Goal: Task Accomplishment & Management: Complete application form

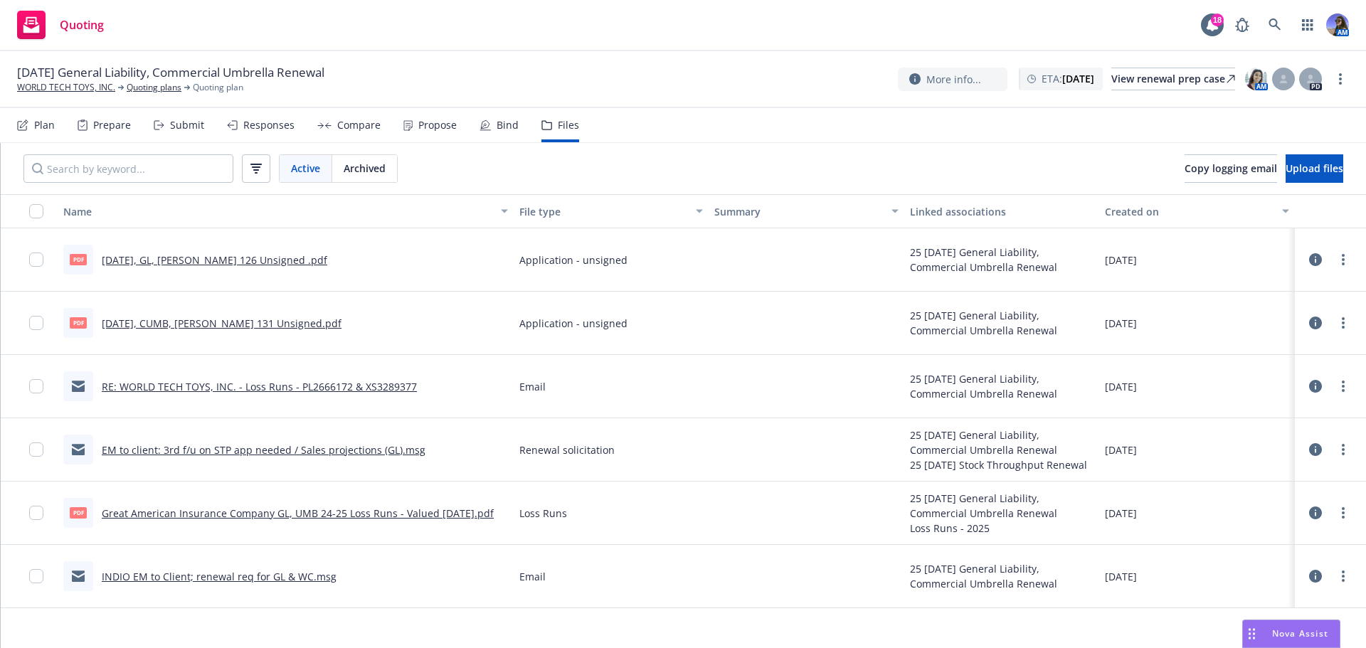
click at [120, 124] on div "Prepare" at bounding box center [112, 125] width 38 height 11
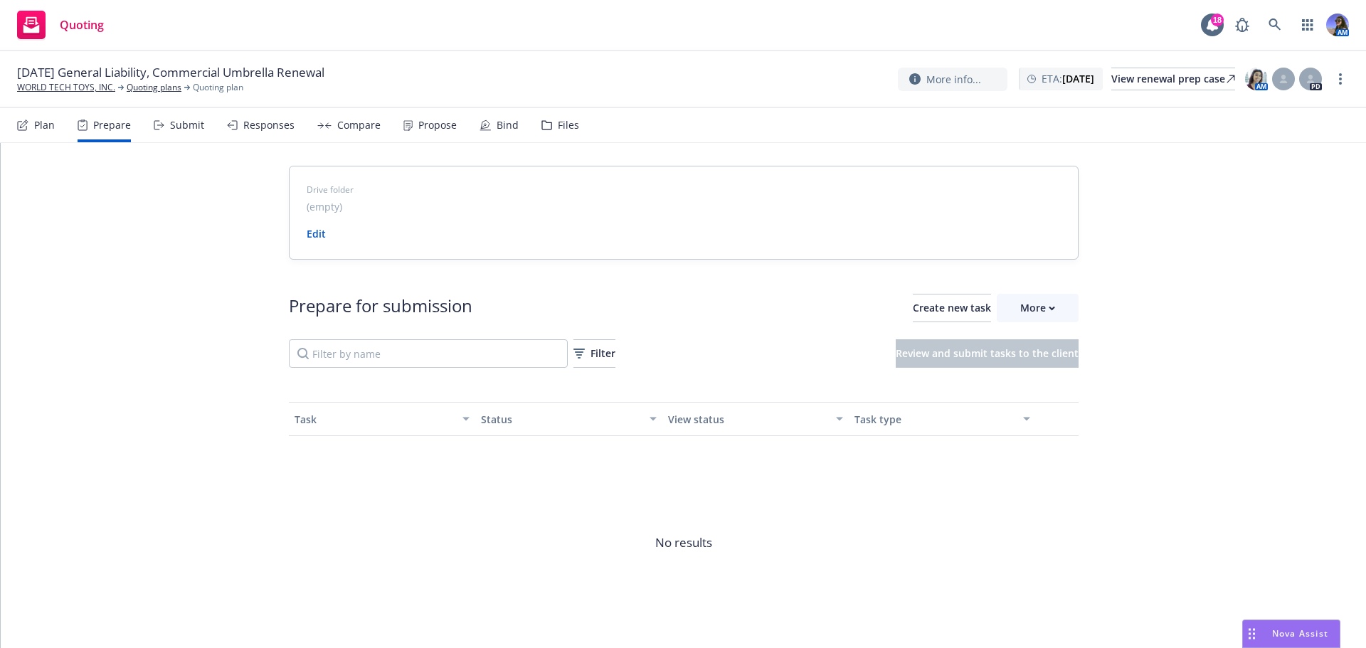
click at [164, 123] on div "Submit" at bounding box center [179, 125] width 51 height 34
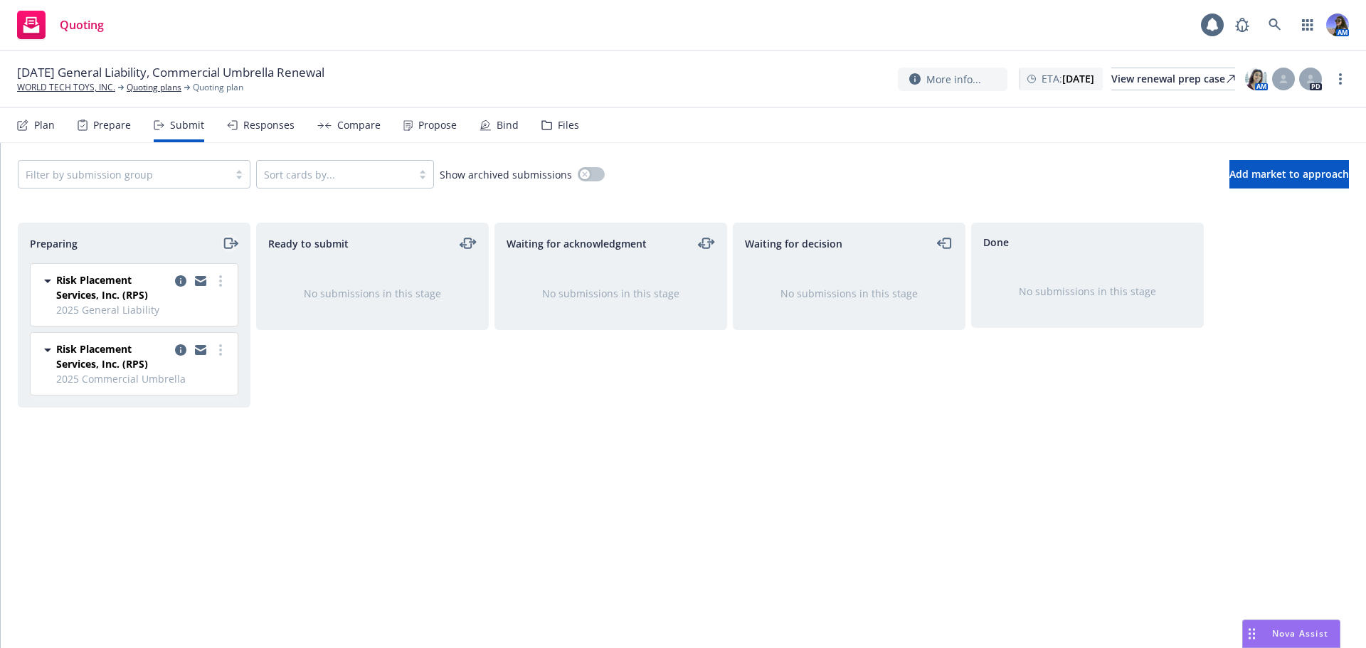
click at [225, 248] on icon "moveRight" at bounding box center [228, 243] width 8 height 10
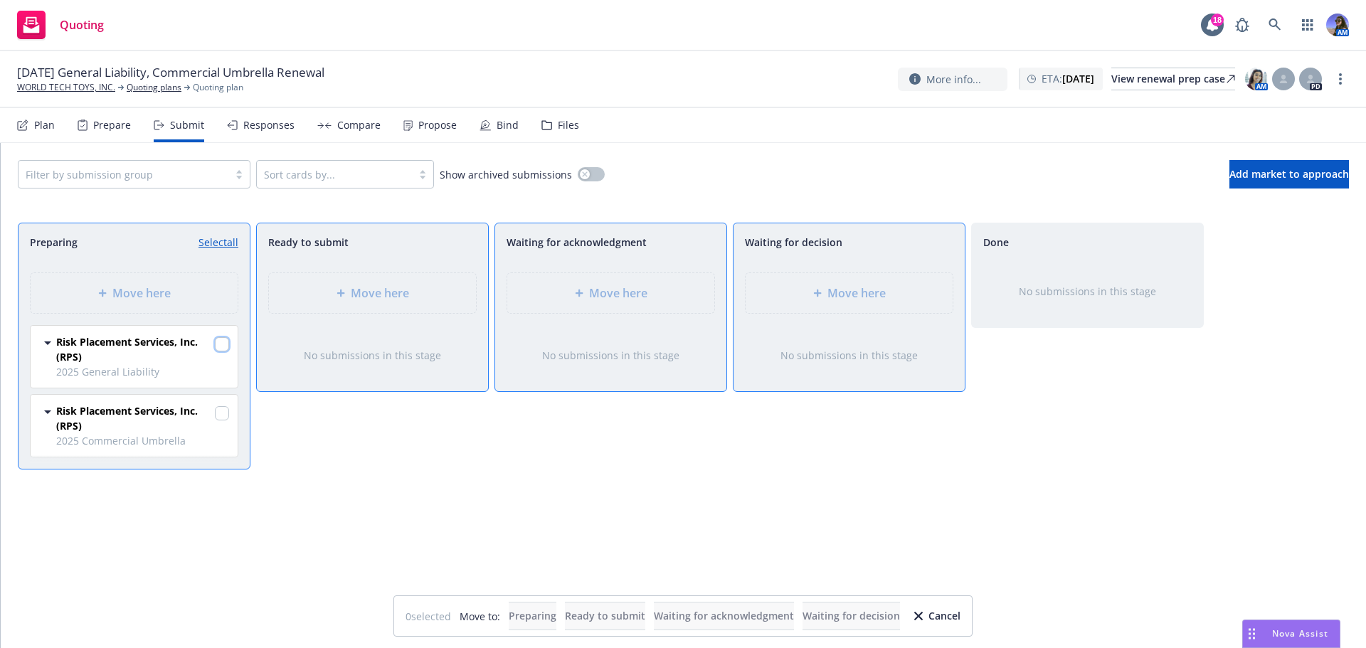
click at [222, 346] on input "checkbox" at bounding box center [222, 344] width 14 height 14
checkbox input "true"
click at [217, 411] on input "checkbox" at bounding box center [222, 413] width 14 height 14
checkbox input "true"
click at [691, 289] on div "Move here" at bounding box center [611, 293] width 184 height 17
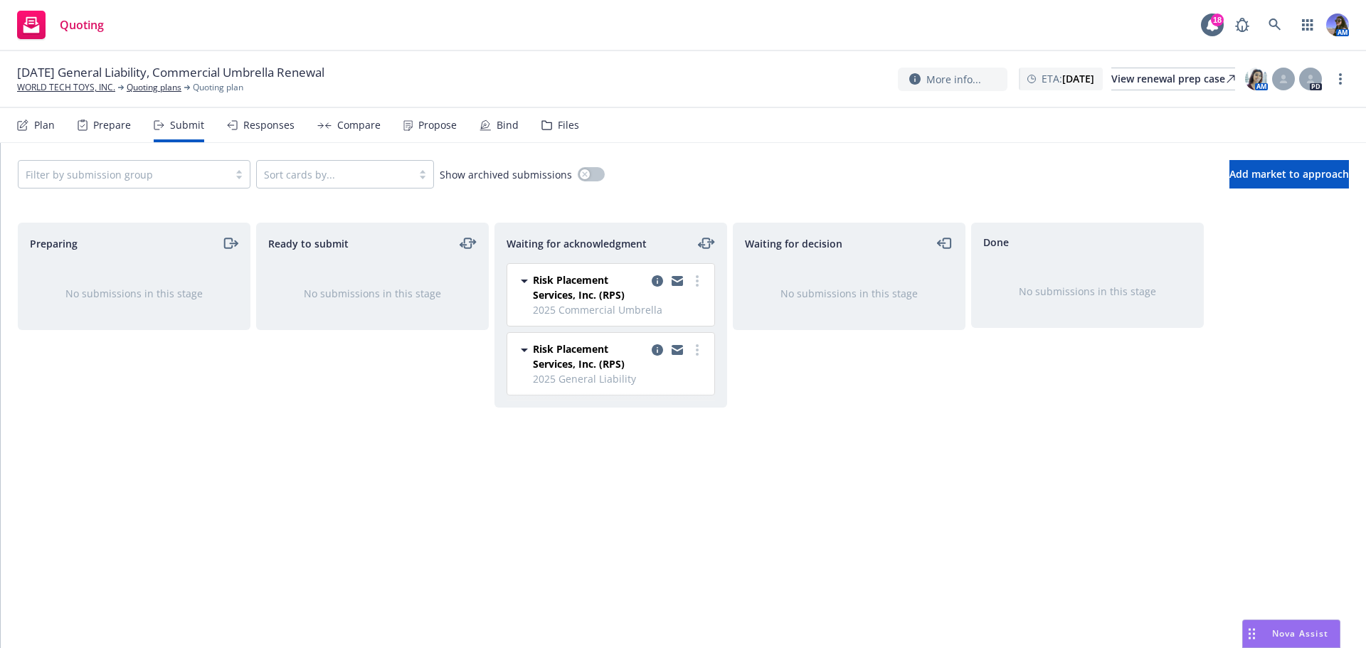
click at [562, 132] on div "Files" at bounding box center [560, 125] width 38 height 34
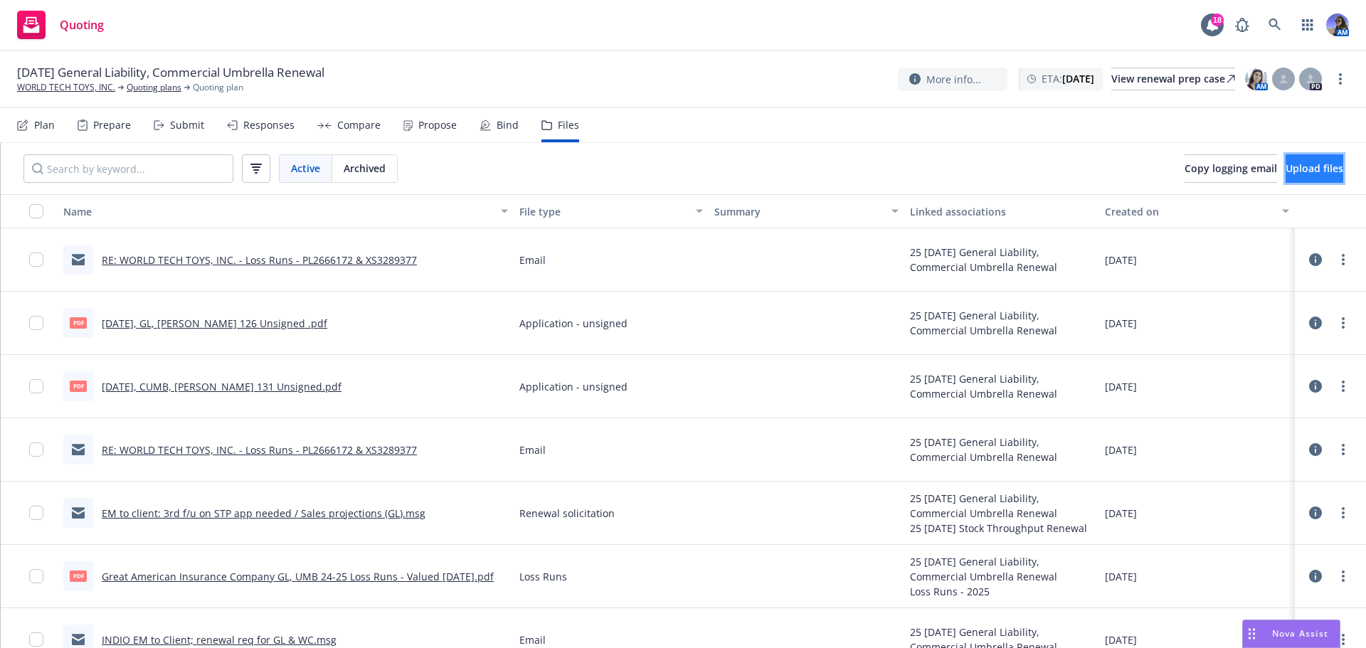
click at [1285, 165] on span "Upload files" at bounding box center [1314, 168] width 58 height 14
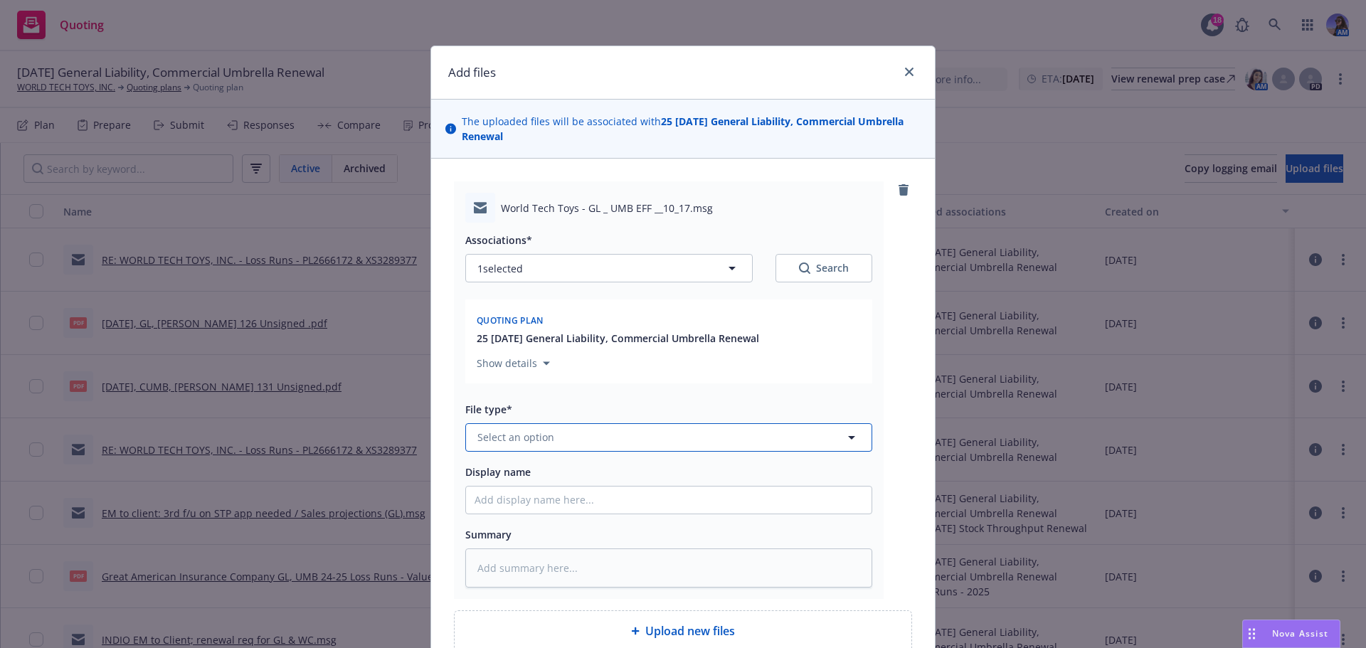
click at [601, 449] on button "Select an option" at bounding box center [668, 437] width 407 height 28
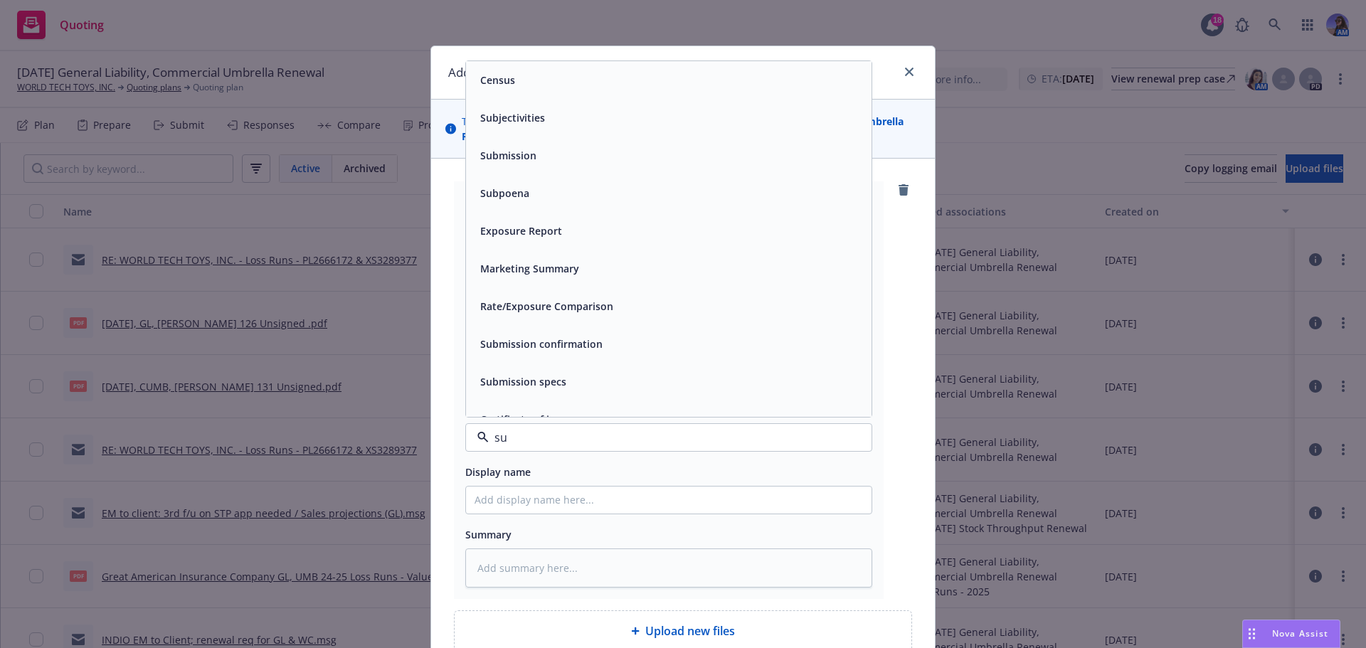
type input "sub"
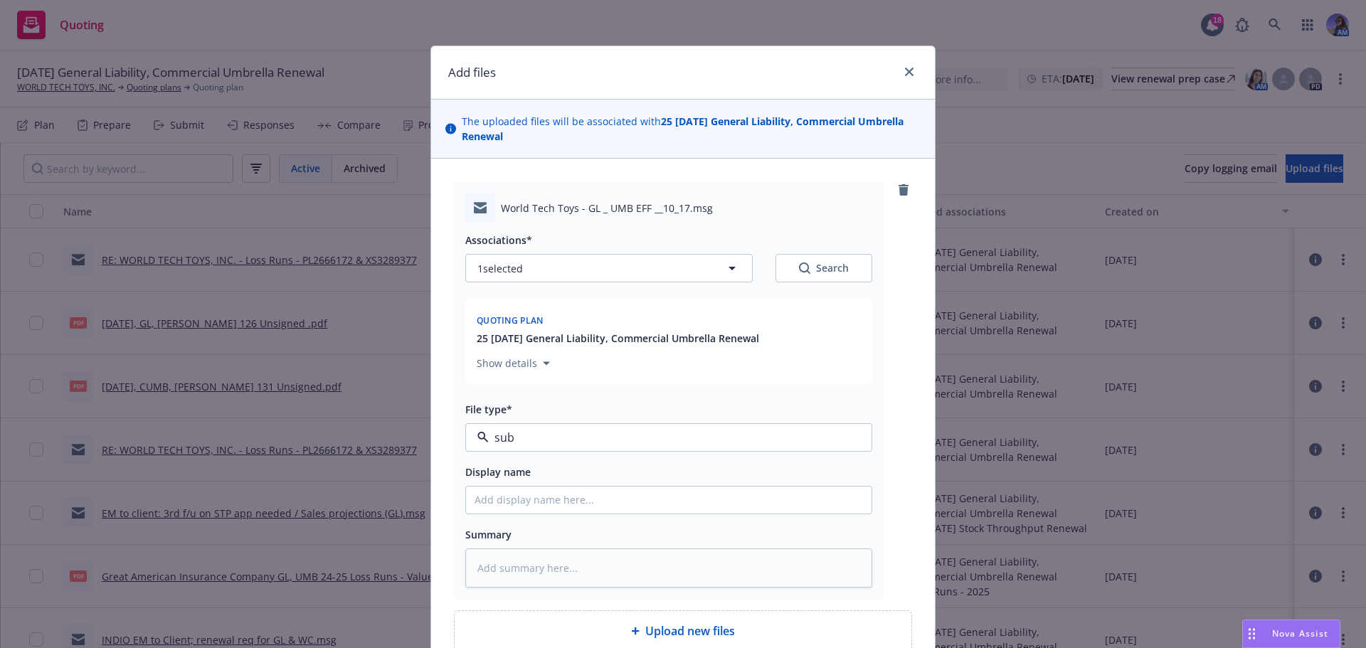
type textarea "x"
type input "E"
type textarea "x"
type input "EM"
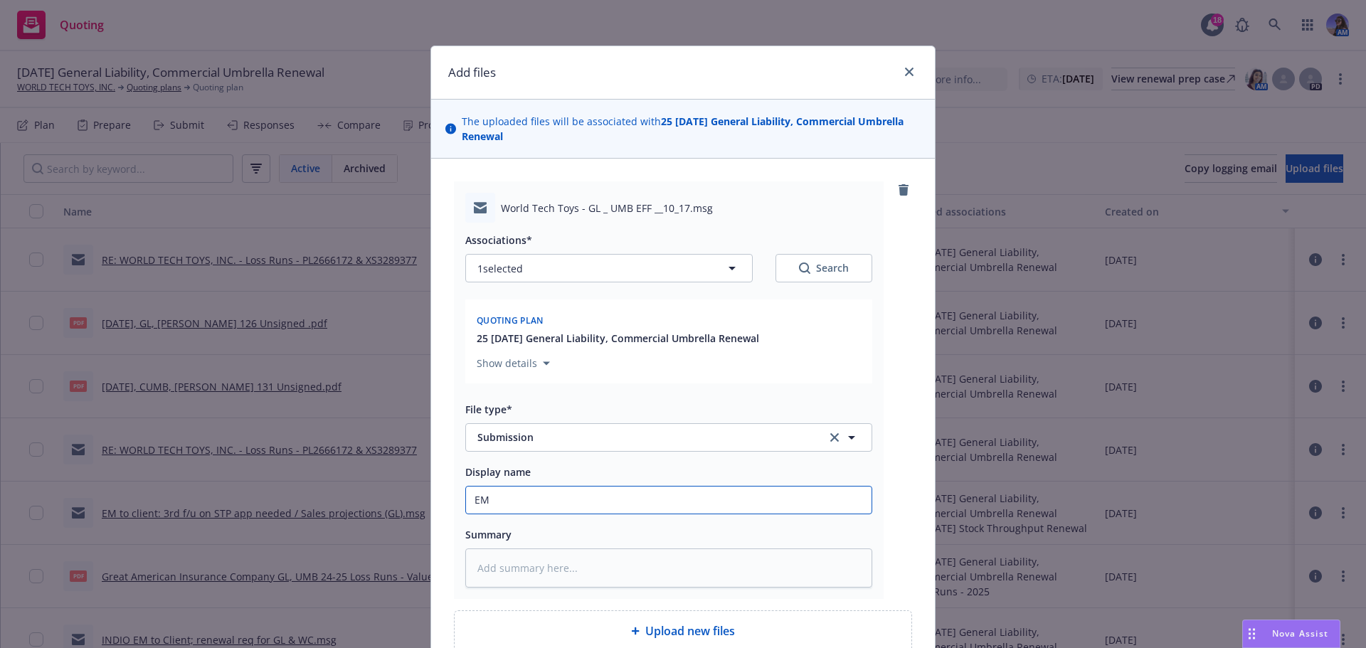
type textarea "x"
type input "EM"
type textarea "x"
type input "EM T"
type textarea "x"
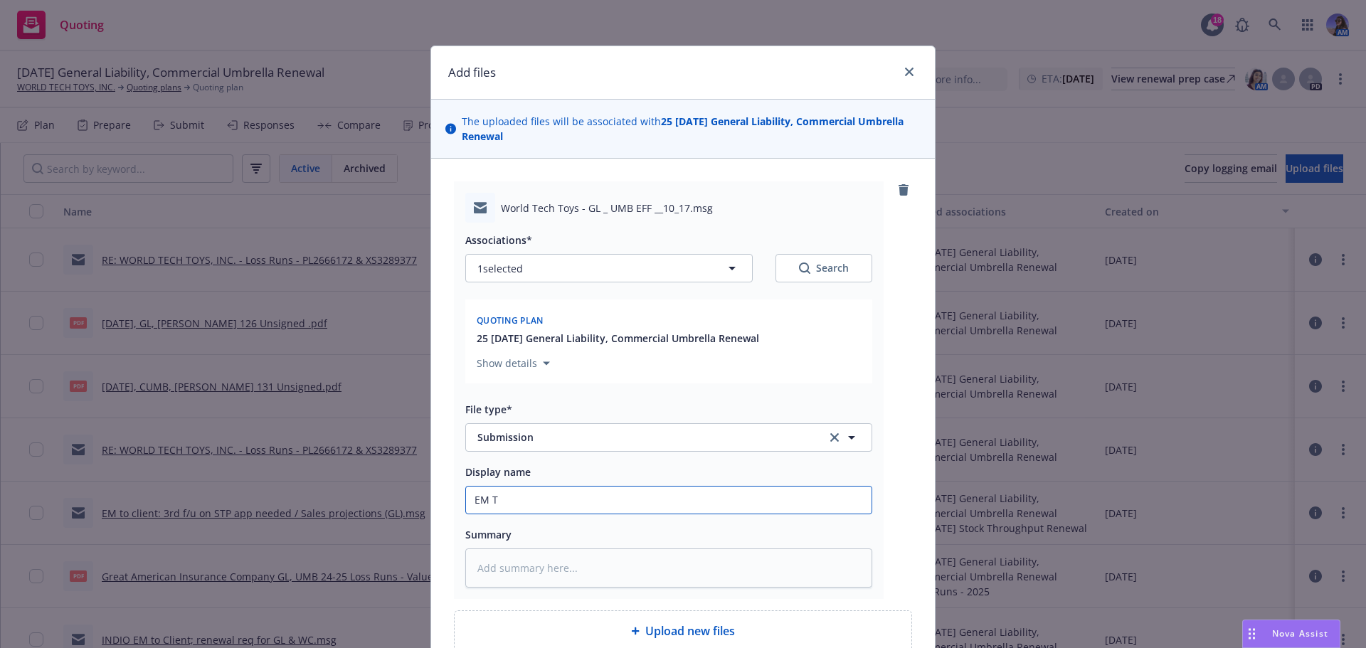
type input "EM TO"
type textarea "x"
type input "EM TO"
type textarea "x"
type input "EM TO"
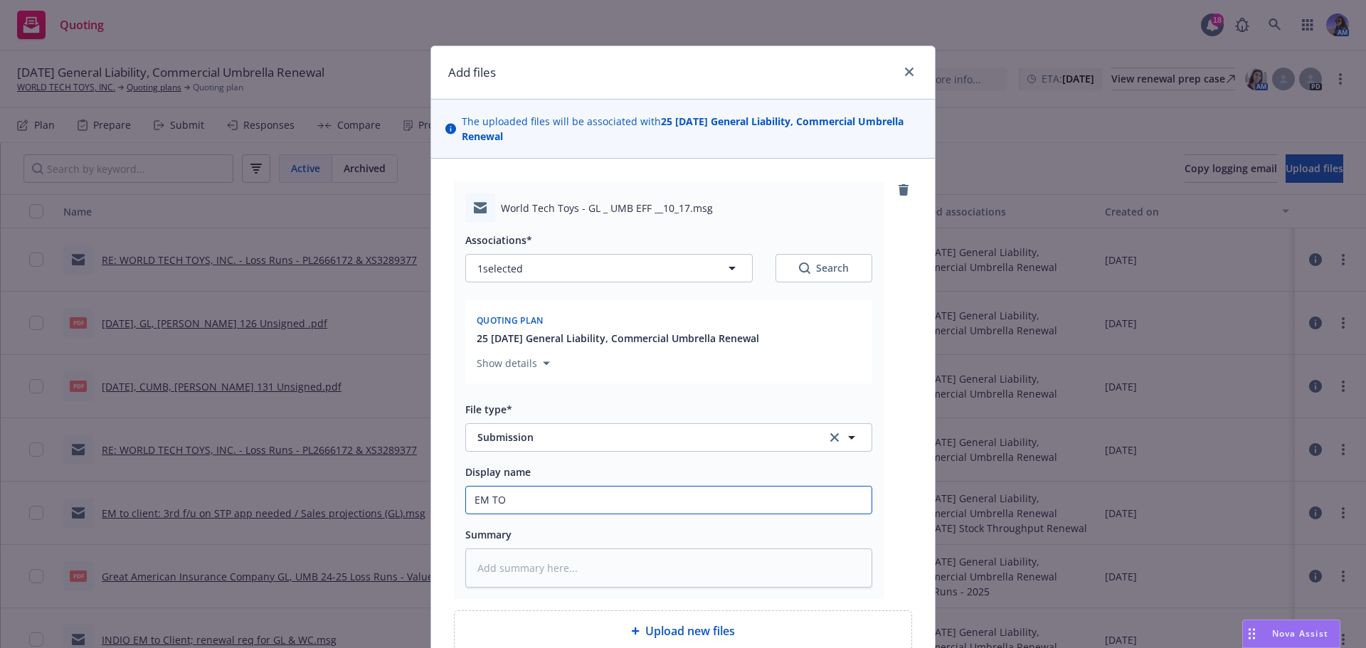
type textarea "x"
type input "EM T"
type textarea "x"
type input "EM"
type textarea "x"
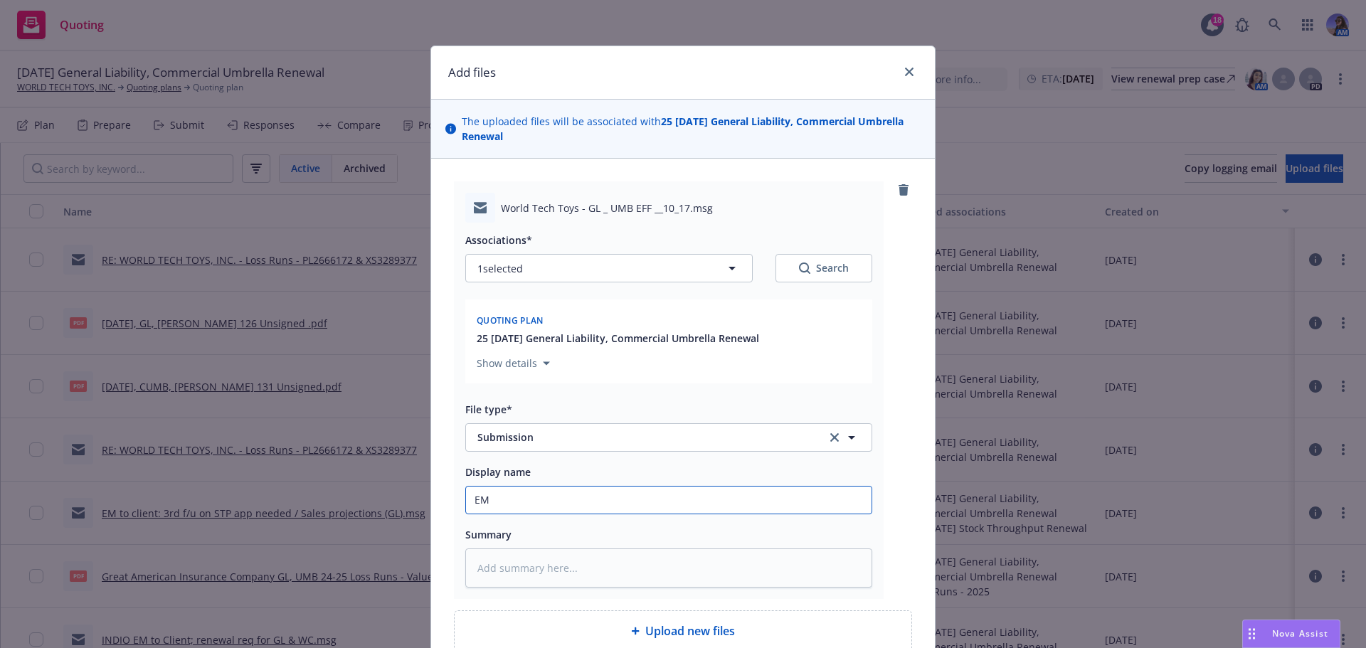
type input "EM"
type textarea "x"
type input "E"
type textarea "x"
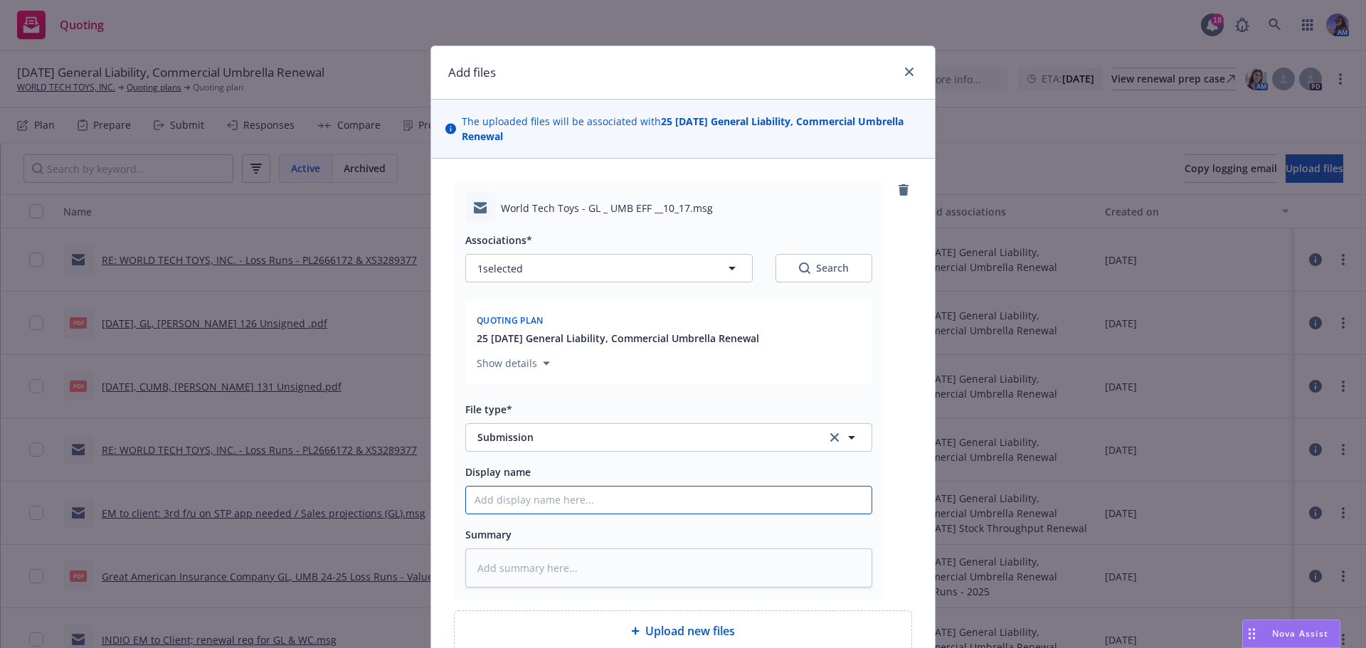
type input "s"
type textarea "x"
type input "S"
type textarea "x"
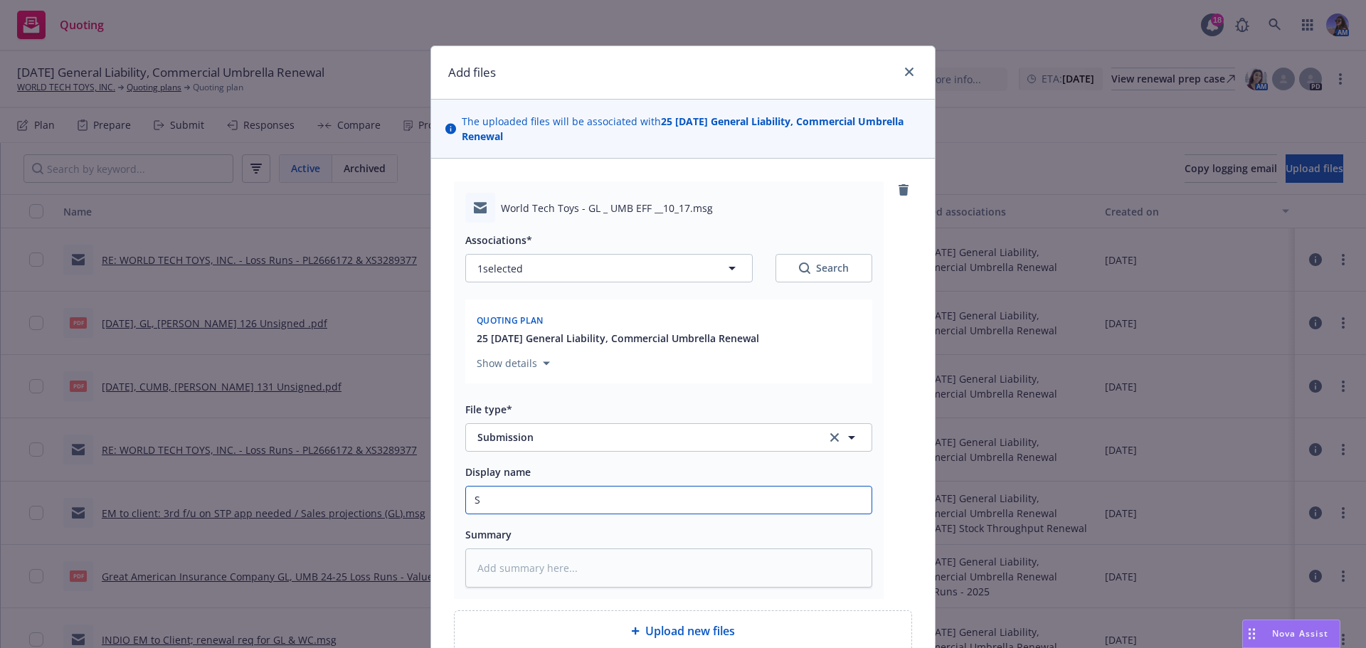
type input "SU"
type textarea "x"
type input "SUB"
type textarea "x"
type input "SUB"
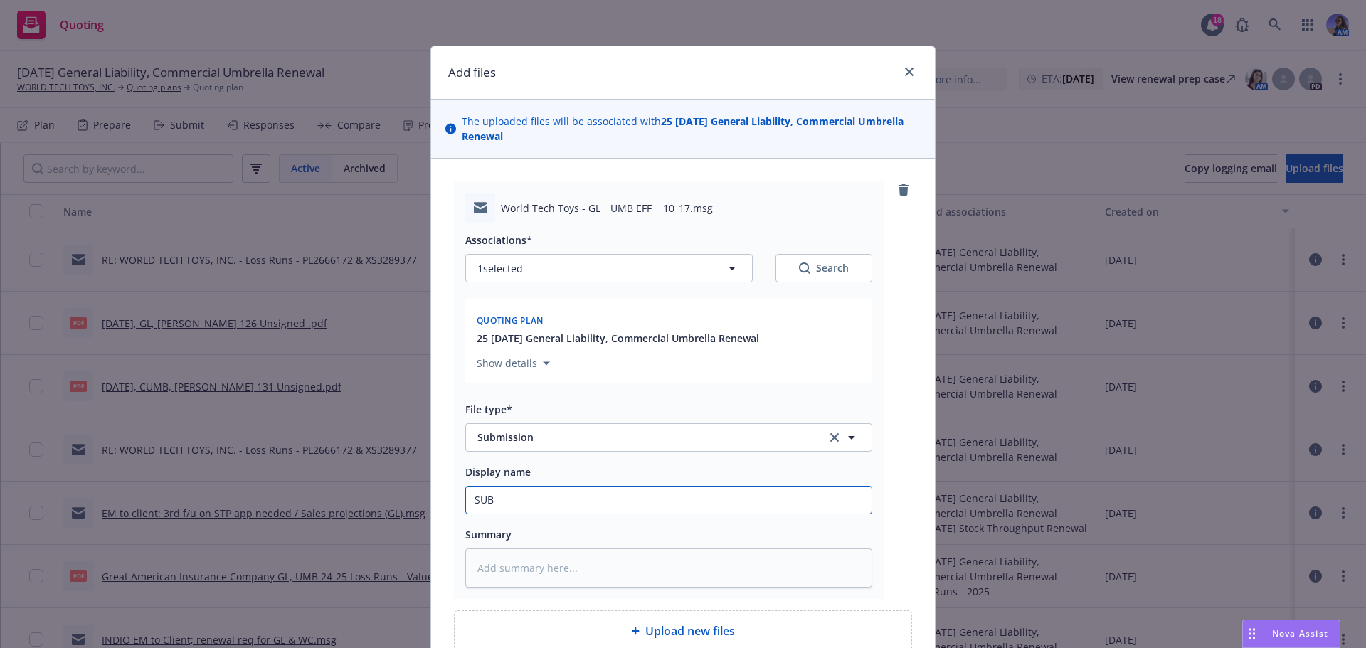
type textarea "x"
type input "SUB R"
type textarea "x"
type input "SUB RP"
type textarea "x"
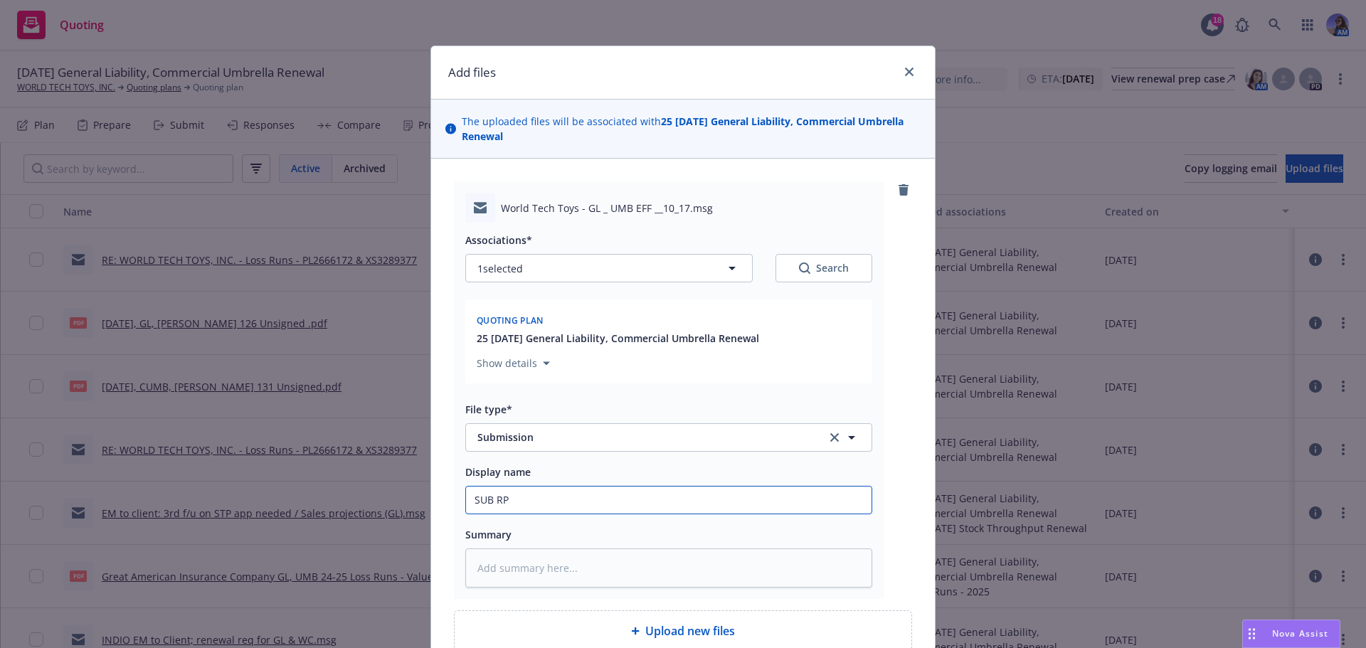
type input "SUB RPS"
type textarea "x"
type input "SUB RPS:"
type textarea "x"
type input "SUB RPS:"
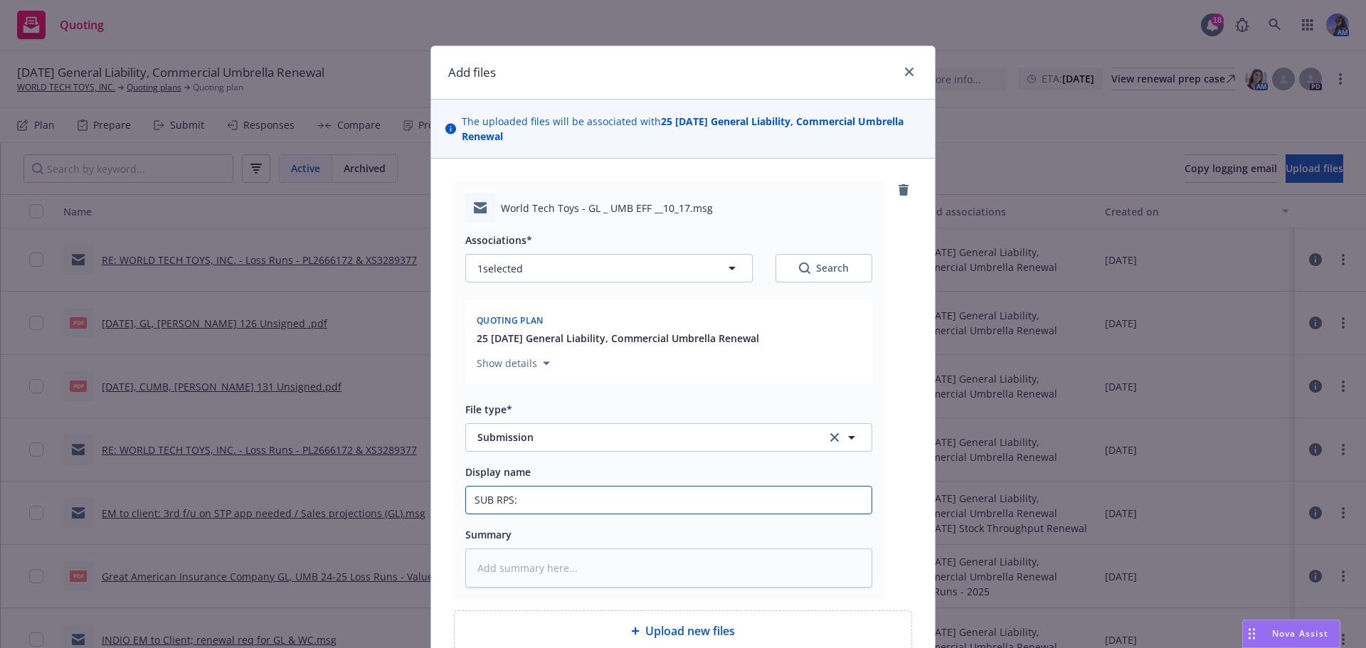
type textarea "x"
type input "SUB RPS: G"
type textarea "x"
type input "SUB RPS: GL"
type textarea "x"
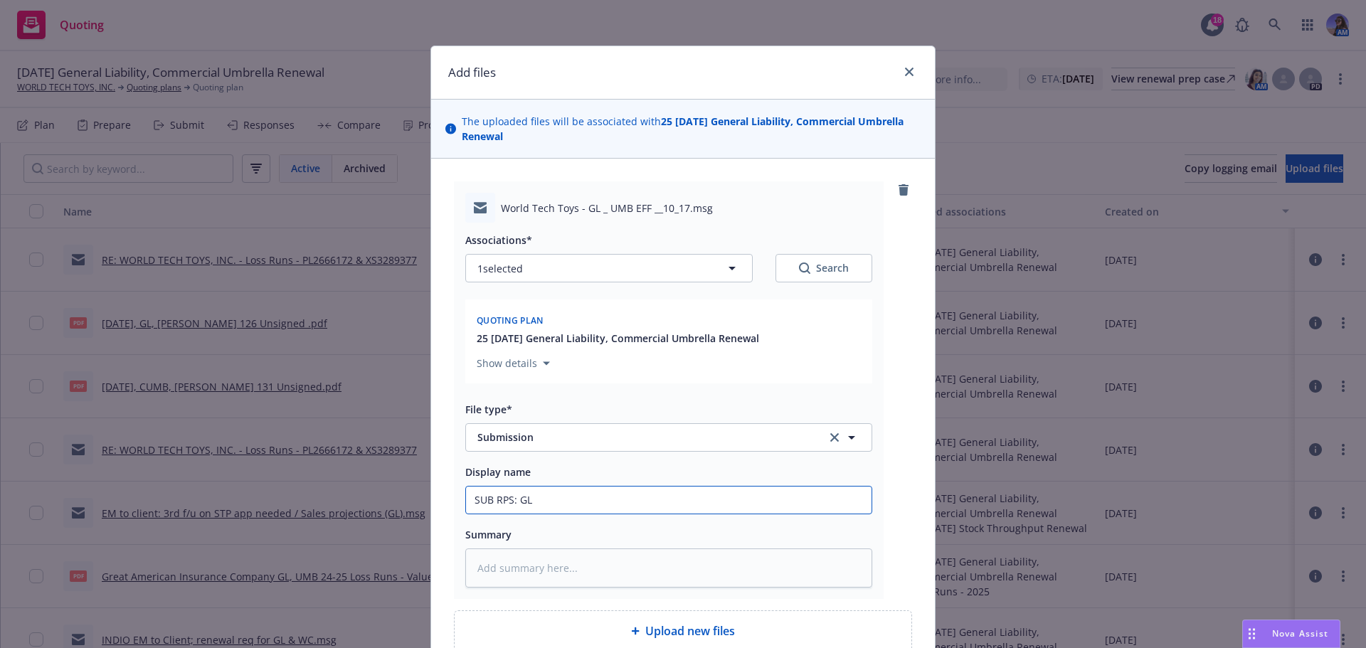
type input "SUB RPS: GL"
type textarea "x"
type input "SUB RPS: GL /"
type textarea "x"
type input "SUB RPS: GL /"
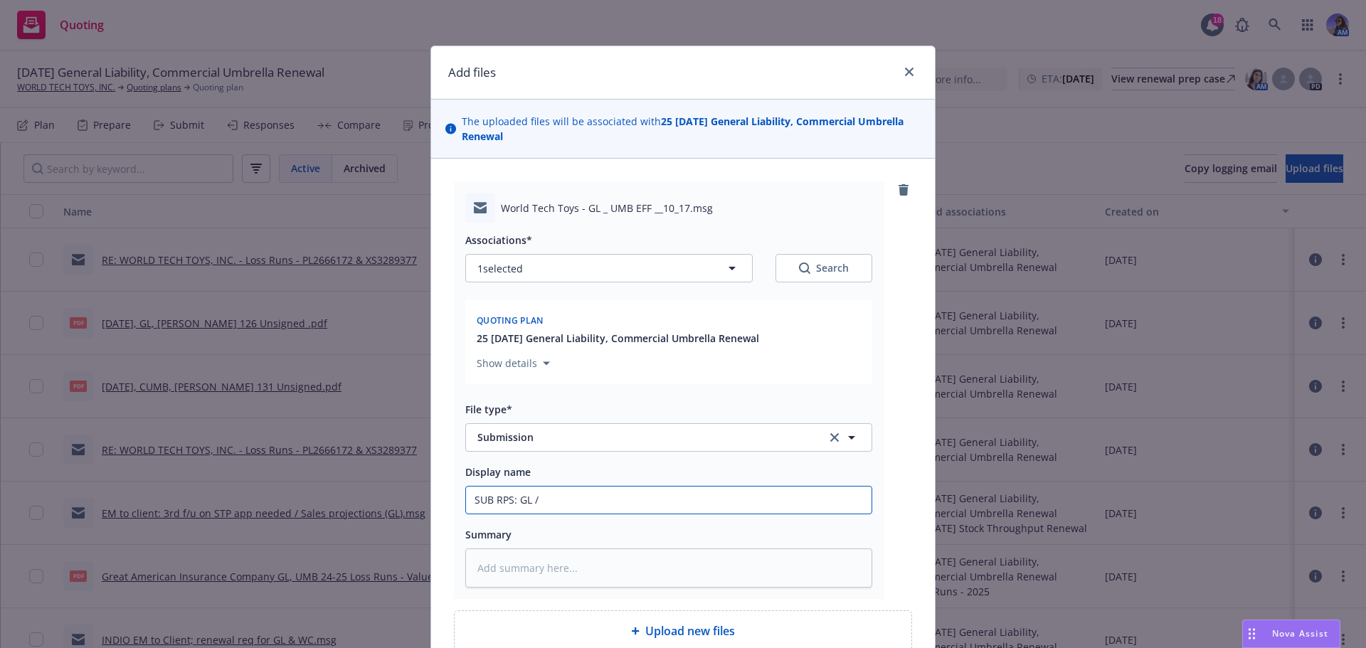
type textarea "x"
type input "SUB RPS: GL / X"
type textarea "x"
type input "SUB RPS: GL / XS"
type textarea "x"
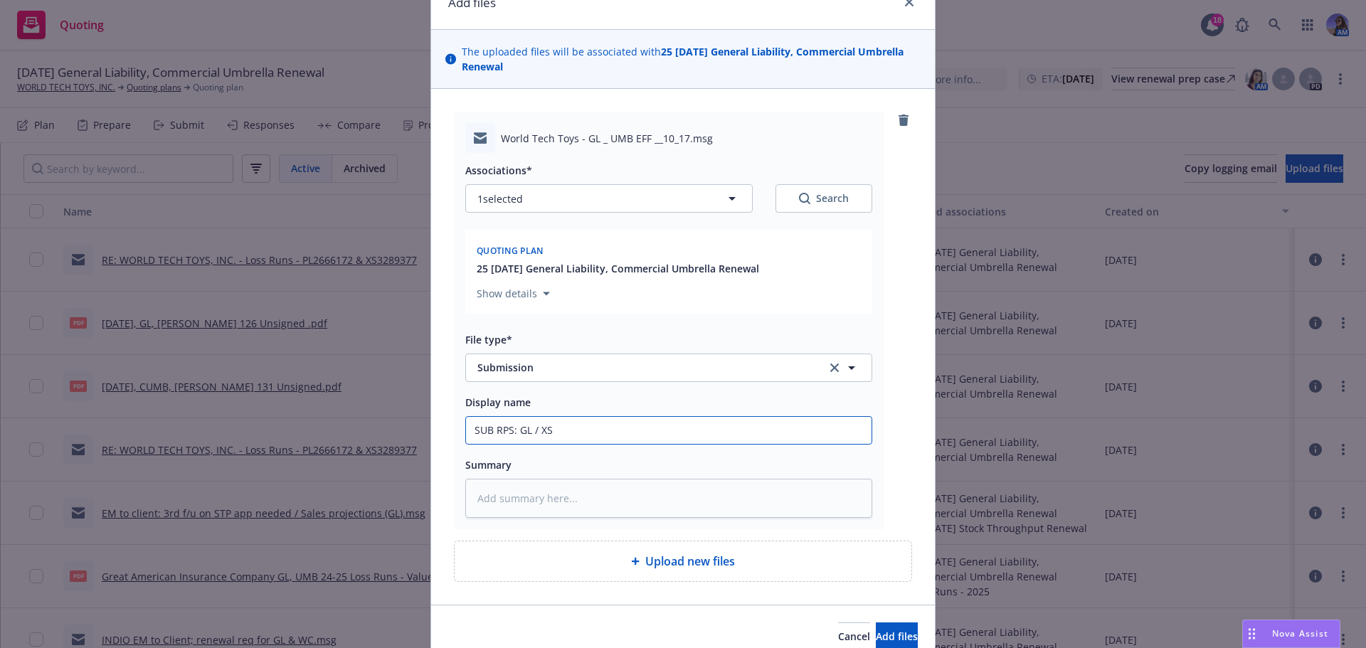
scroll to position [136, 0]
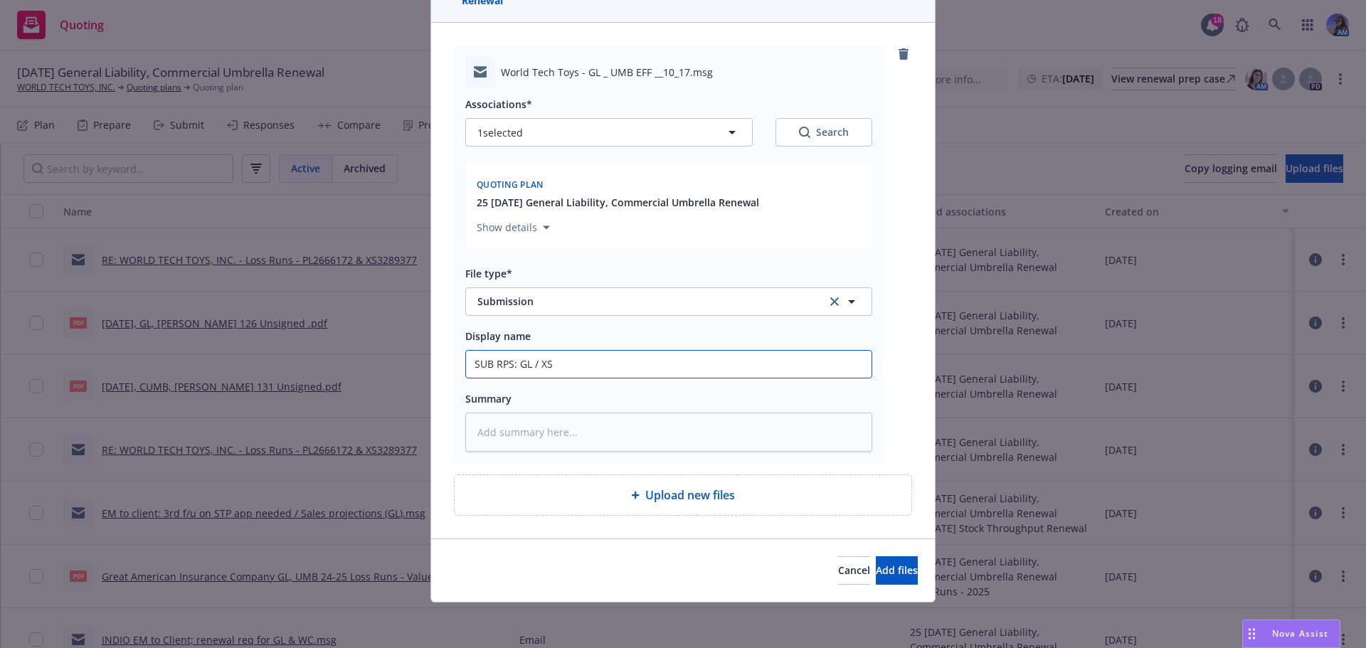
type input "SUB RPS: GL / XS"
click at [589, 425] on textarea at bounding box center [668, 432] width 407 height 39
type textarea "x"
type textarea "N"
type textarea "x"
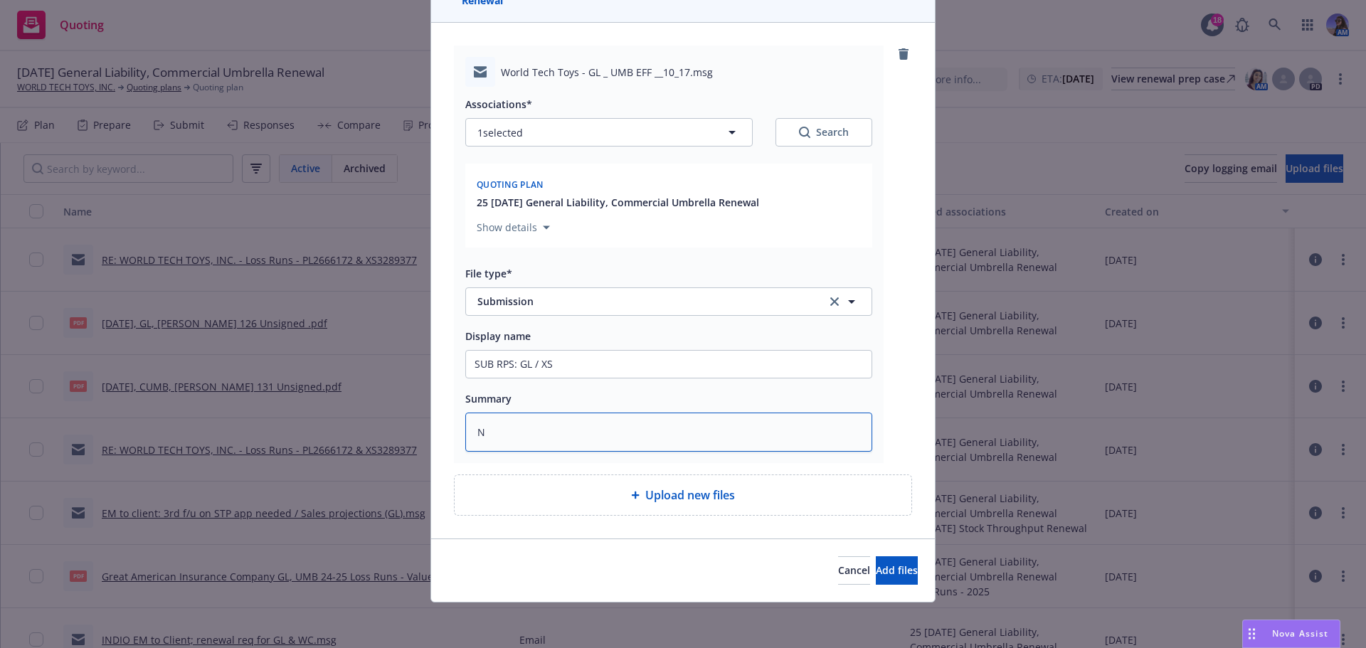
type textarea "No"
type textarea "x"
type textarea "No"
type textarea "x"
type textarea "No L"
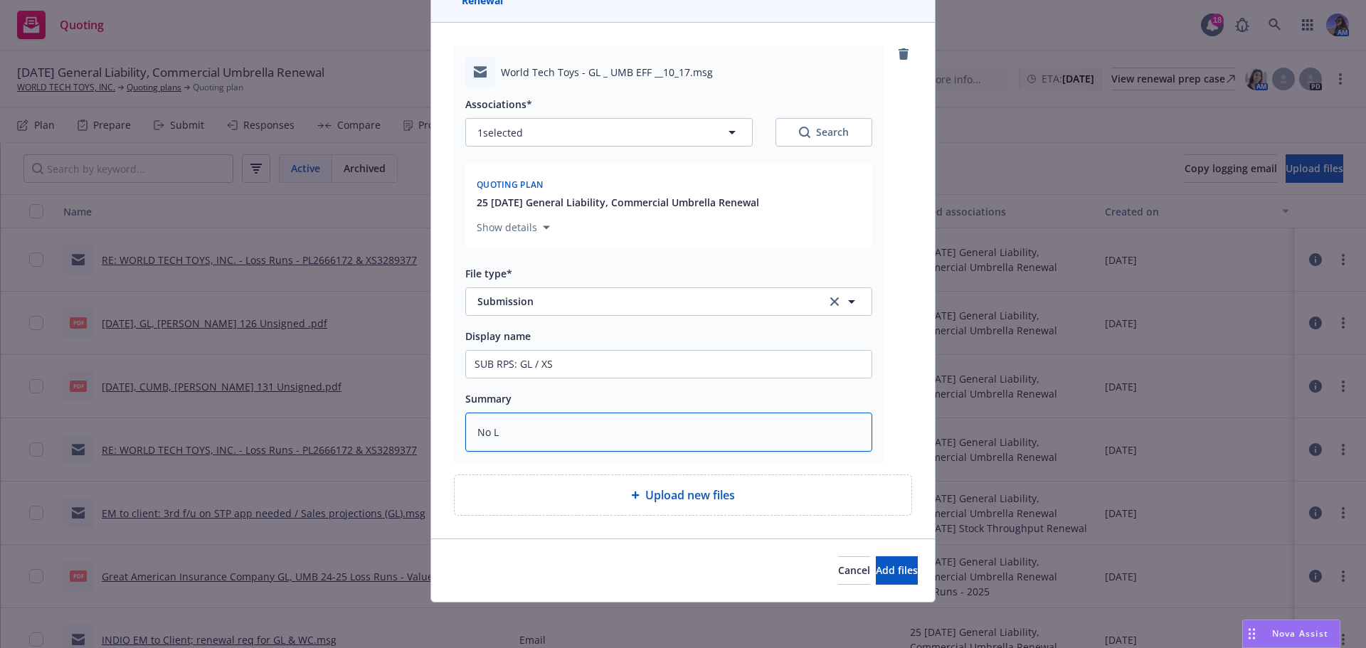
type textarea "x"
type textarea "No LR"
type textarea "x"
type textarea "No LR""
type textarea "x"
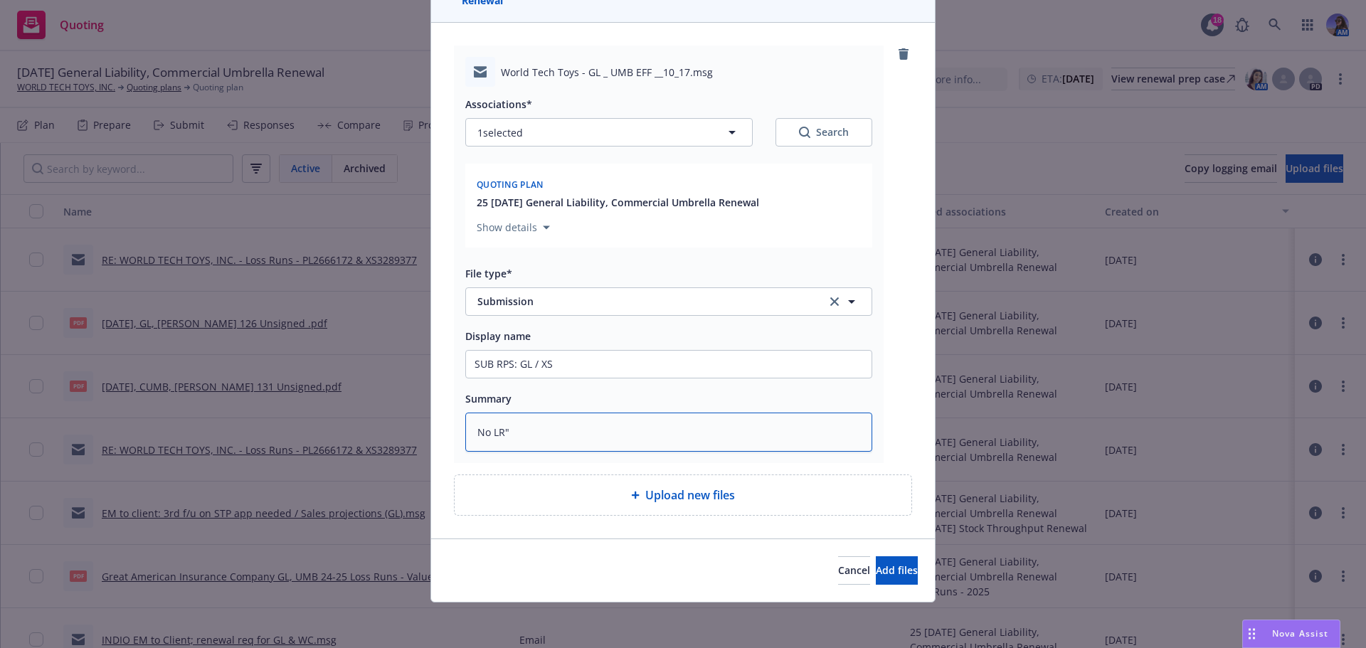
type textarea "No LR"s"
type textarea "x"
type textarea "No LR"s"
type textarea "x"
type textarea "No LR"s a"
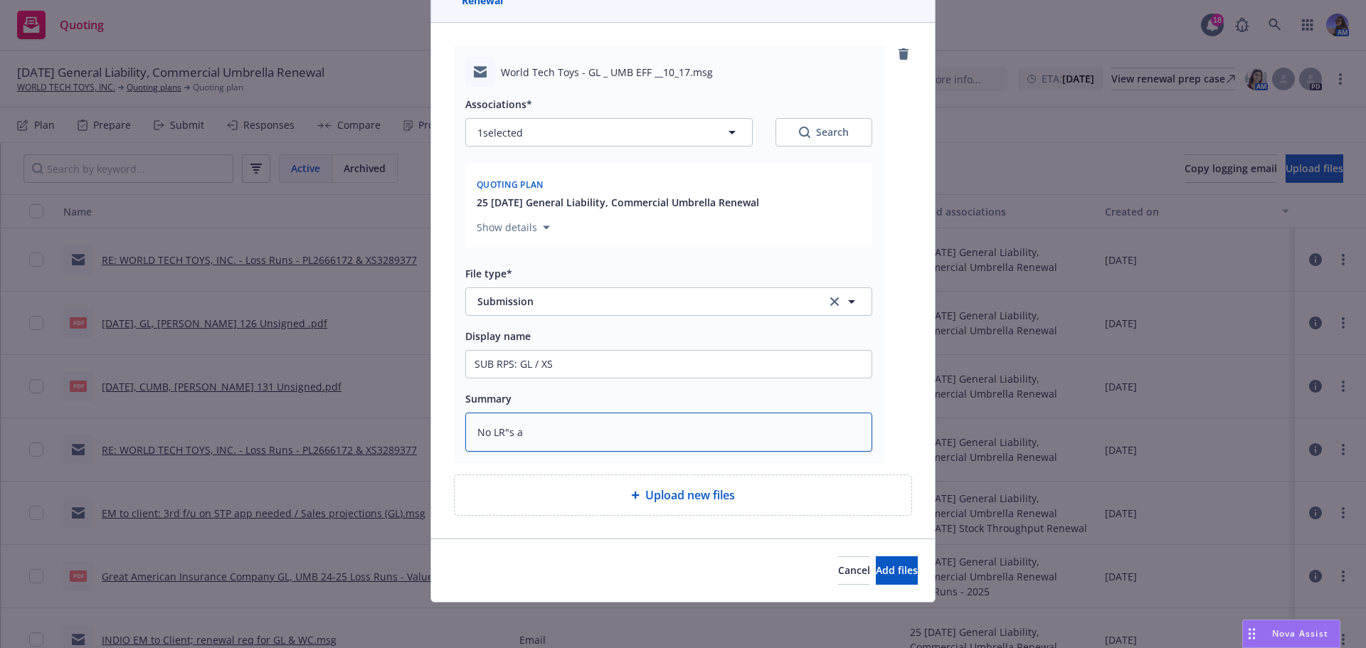
type textarea "x"
type textarea "No LR"s al"
type textarea "x"
type textarea "No LR"s all"
type textarea "x"
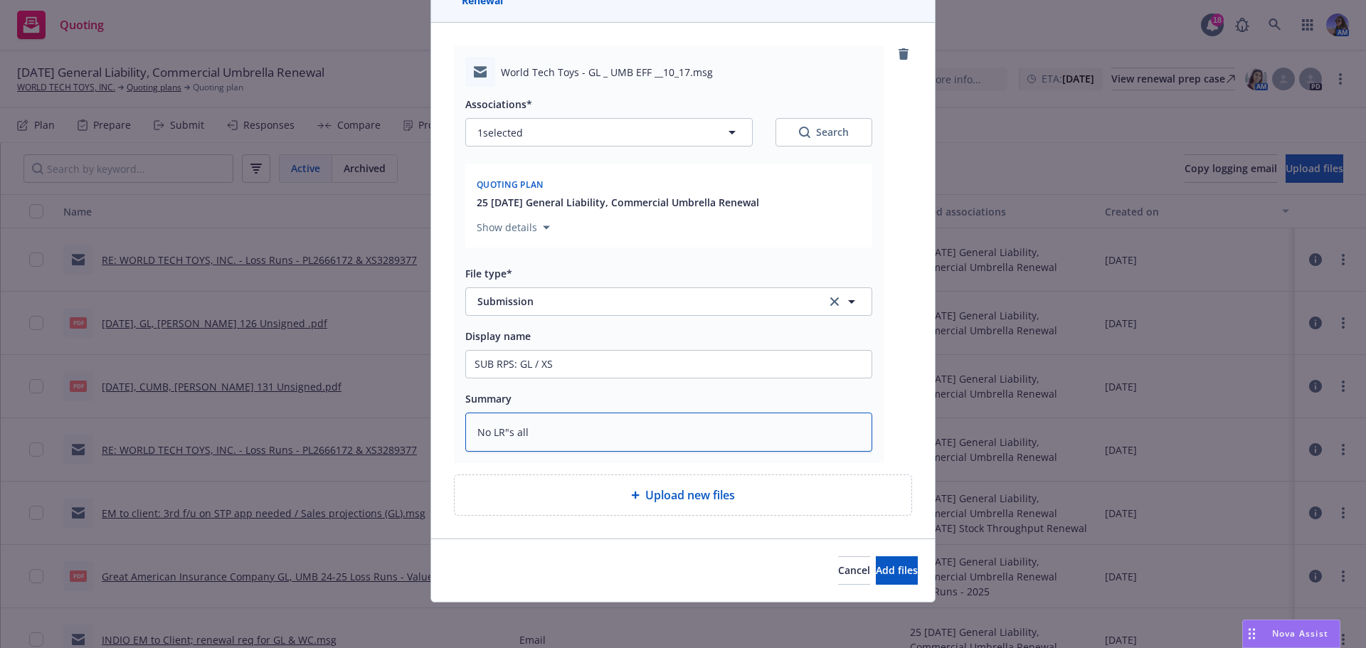
type textarea "No LR"s all"
type textarea "x"
type textarea "No LR"s all y"
type textarea "x"
type textarea "No LR"s all ye"
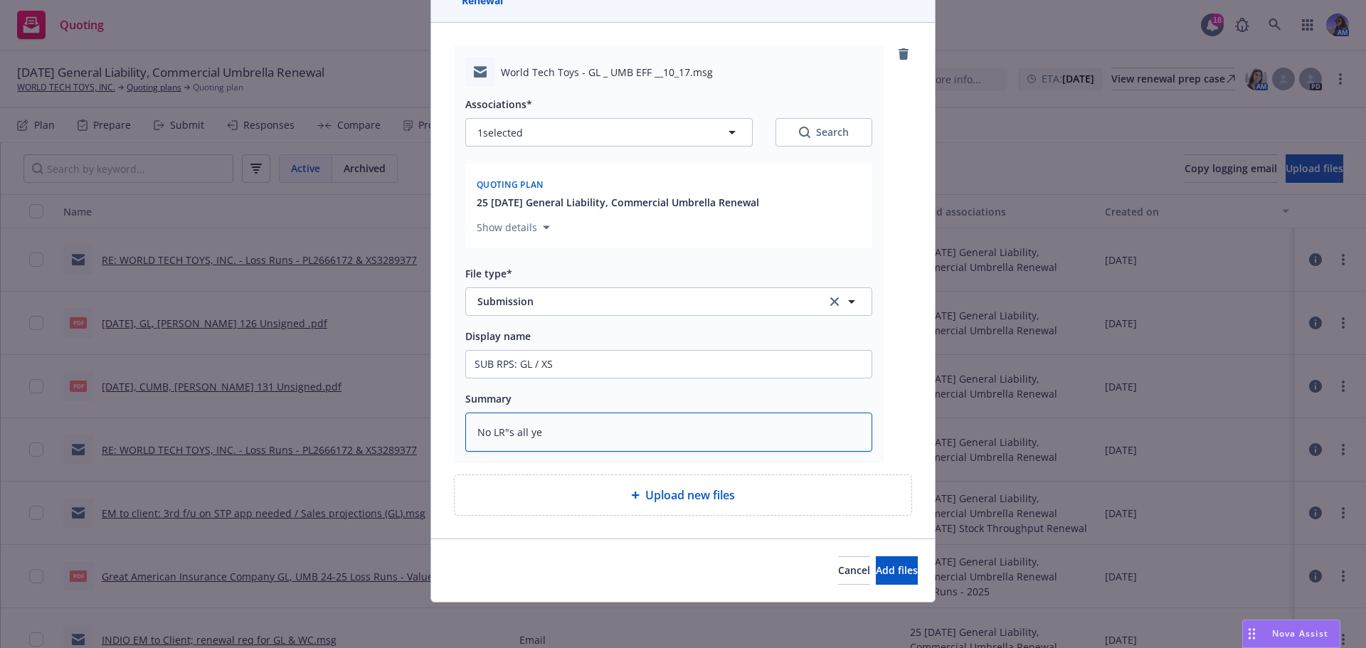
type textarea "x"
type textarea "No LR"s all yea"
type textarea "x"
type textarea "No LR"s all year"
type textarea "x"
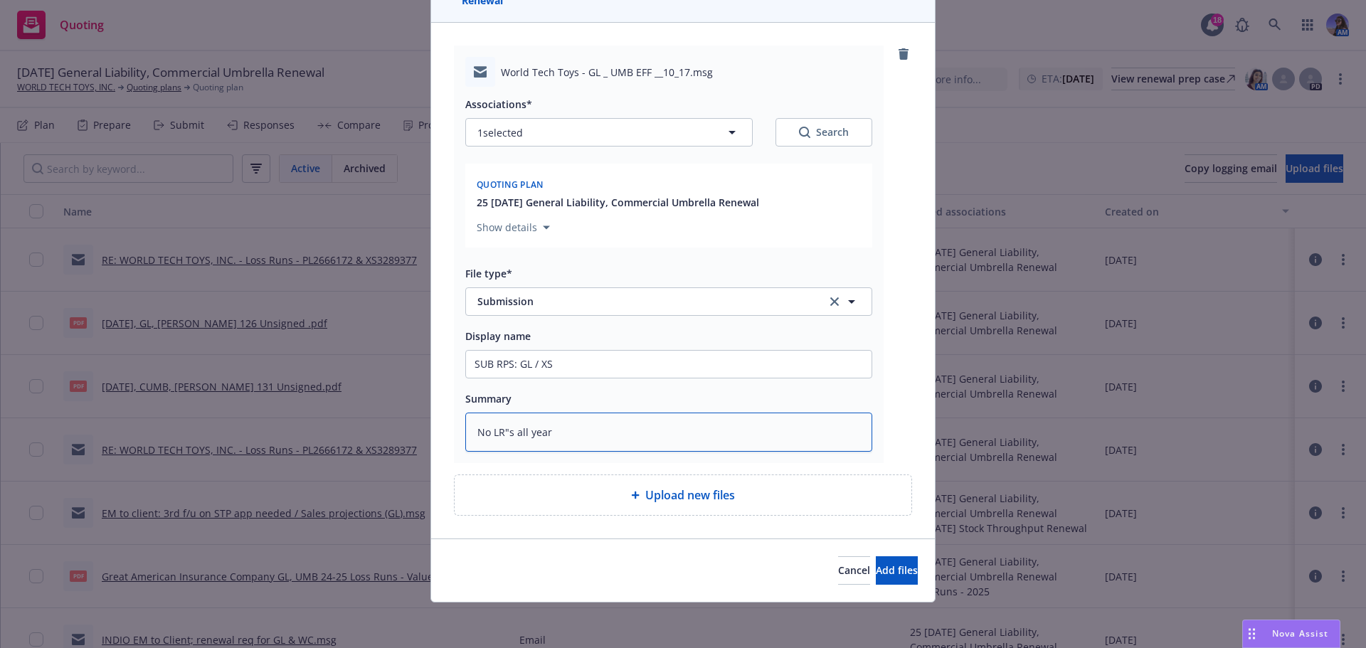
type textarea "No LR"s all yea"
type textarea "x"
type textarea "No LR"s all ye"
type textarea "x"
type textarea "No LR"s all y"
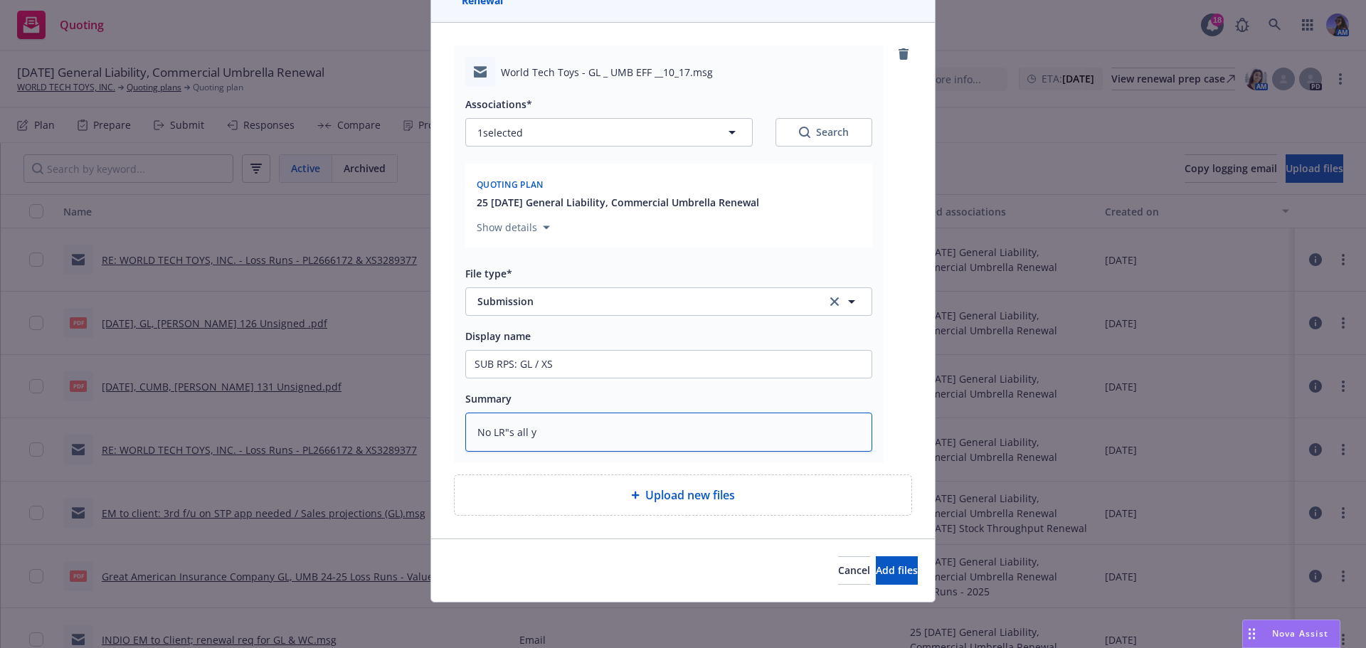
type textarea "x"
type textarea "No LR"s all"
type textarea "x"
type textarea "No LR"s all"
type textarea "x"
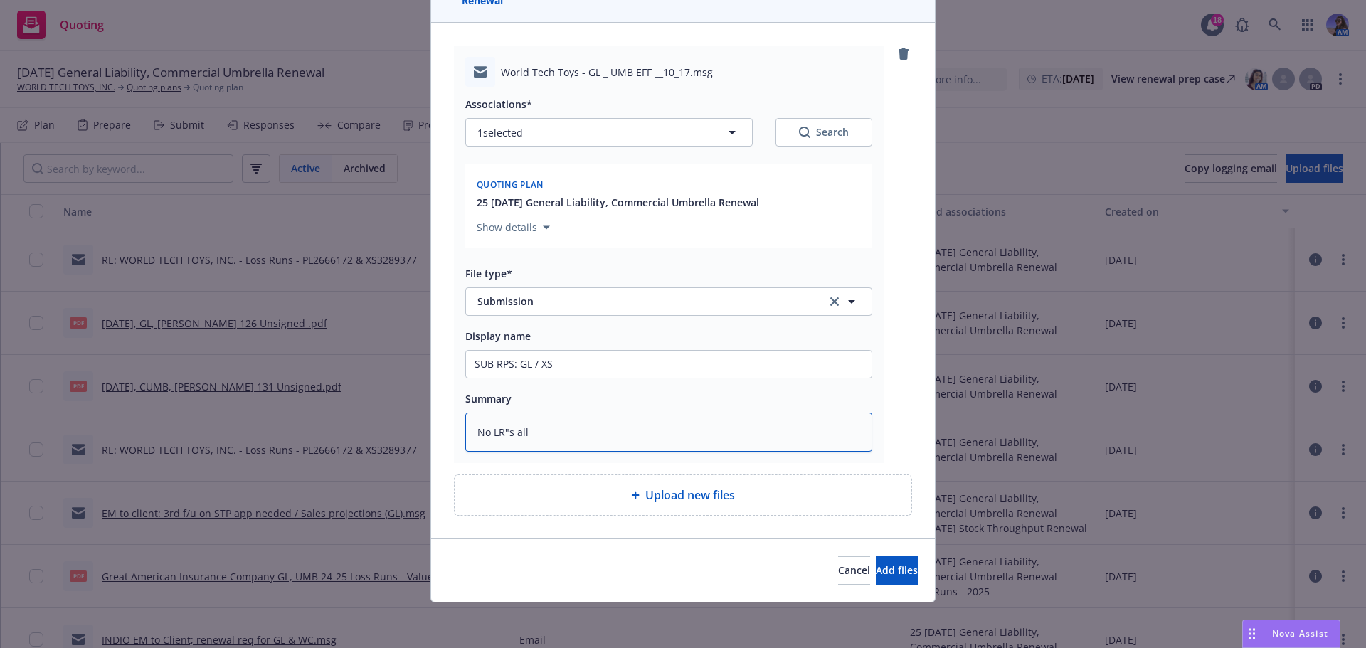
type textarea "No LR"s al"
type textarea "x"
type textarea "No LR"s a"
type textarea "x"
type textarea "No LR"s"
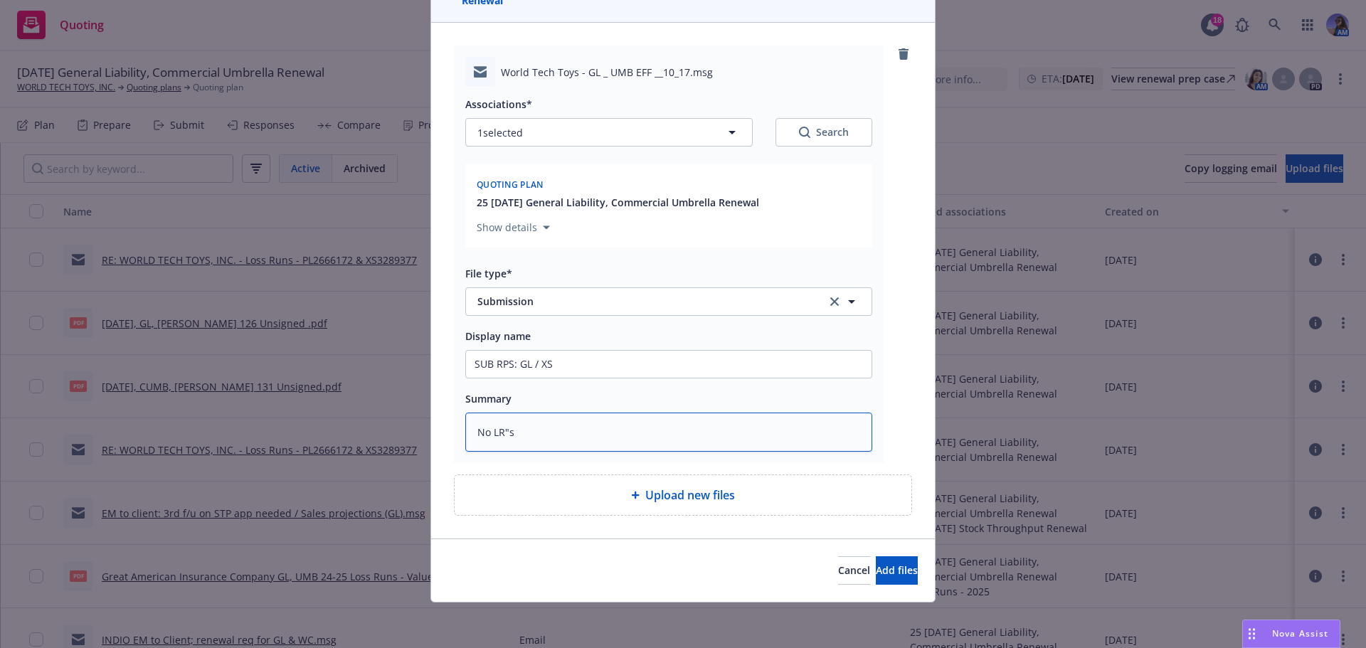
type textarea "x"
type textarea "No LR"s"
type textarea "x"
type textarea "No LR""
type textarea "x"
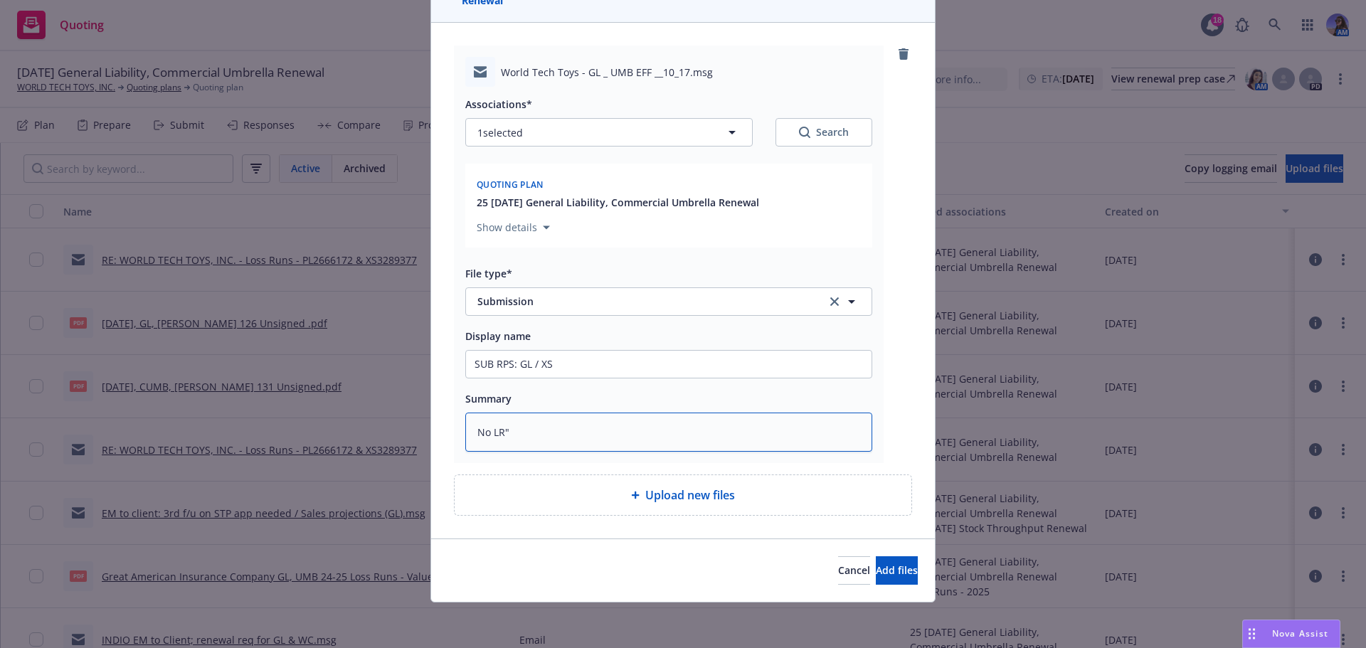
type textarea "No LR"
type textarea "x"
type textarea "No LR'"
type textarea "x"
type textarea "No LR's"
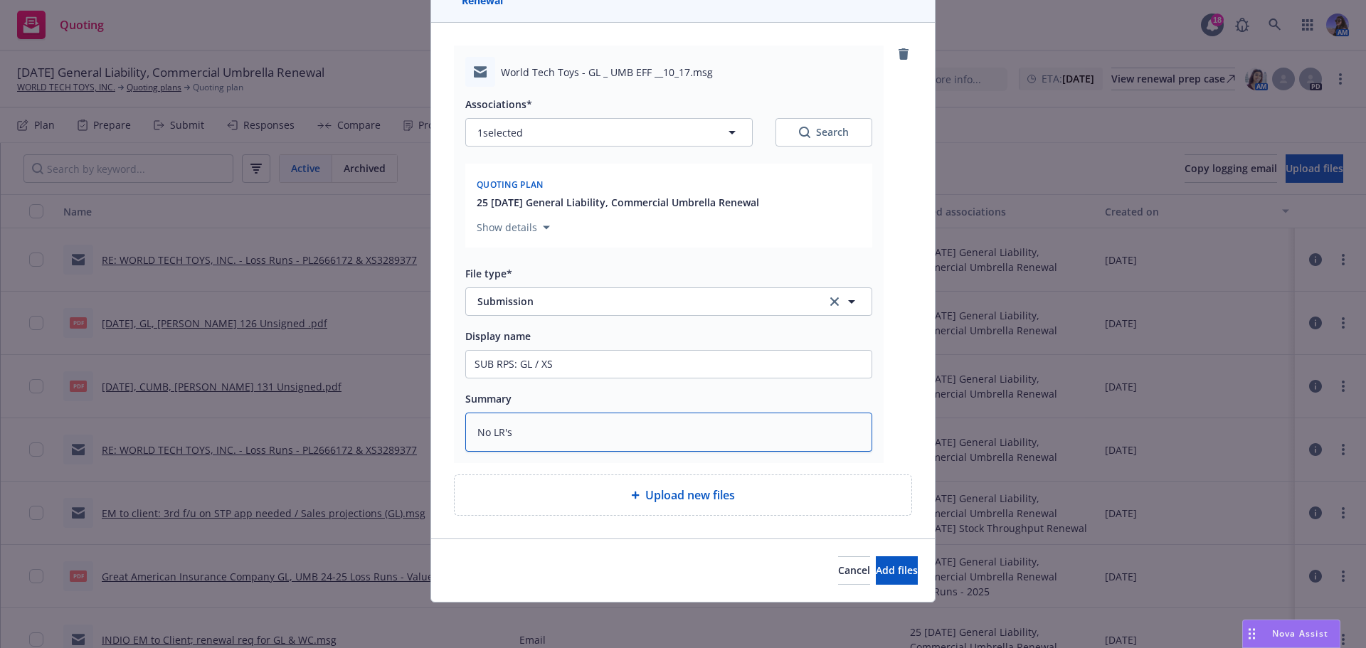
type textarea "x"
type textarea "No LR's"
type textarea "x"
type textarea "No LR's a"
type textarea "x"
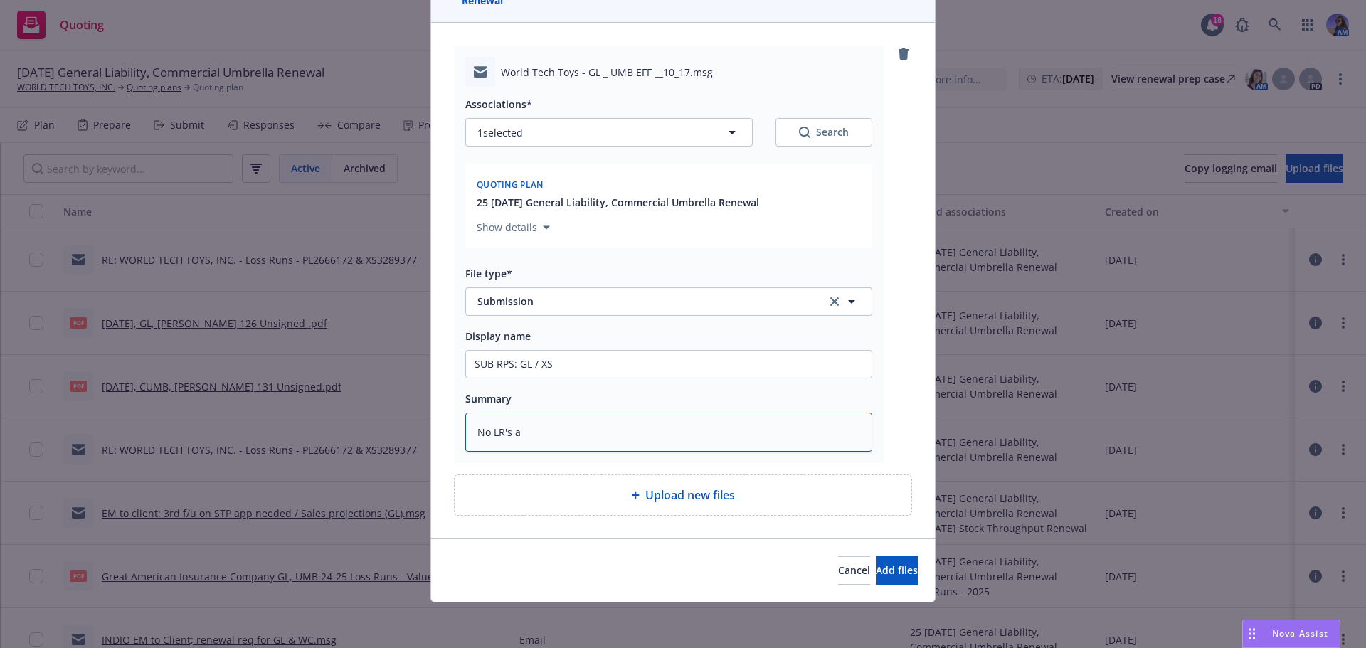
type textarea "No LR's al"
type textarea "x"
type textarea "No LR's all"
type textarea "x"
type textarea "No LR's all"
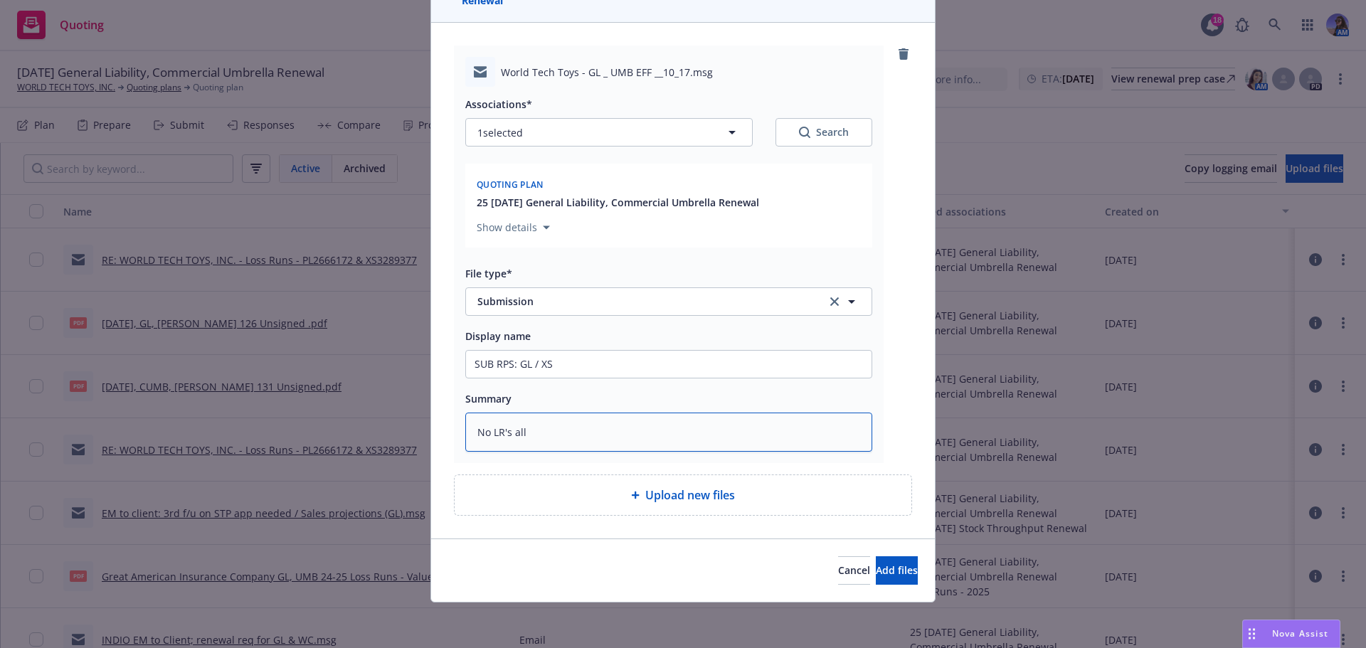
type textarea "x"
type textarea "No LR's all y"
type textarea "x"
type textarea "No LR's all ye"
type textarea "x"
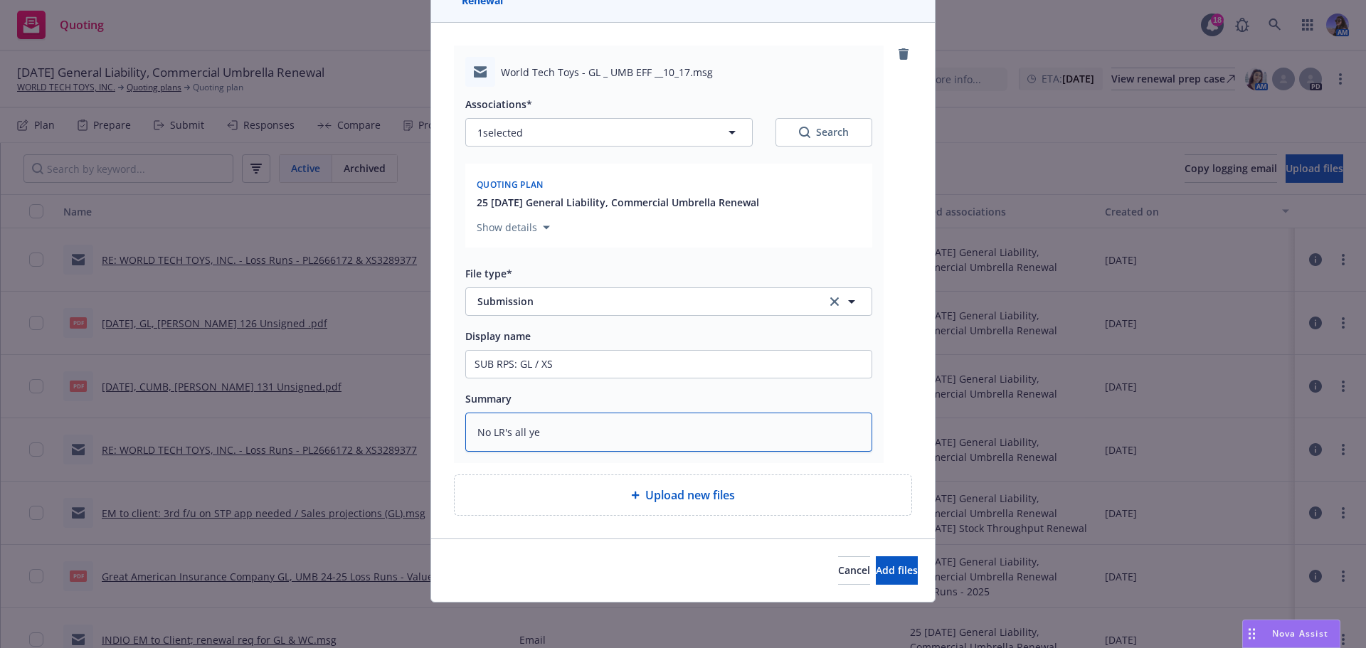
type textarea "No LR's all yea"
type textarea "x"
type textarea "No LR's all year"
type textarea "x"
type textarea "No LR's all years"
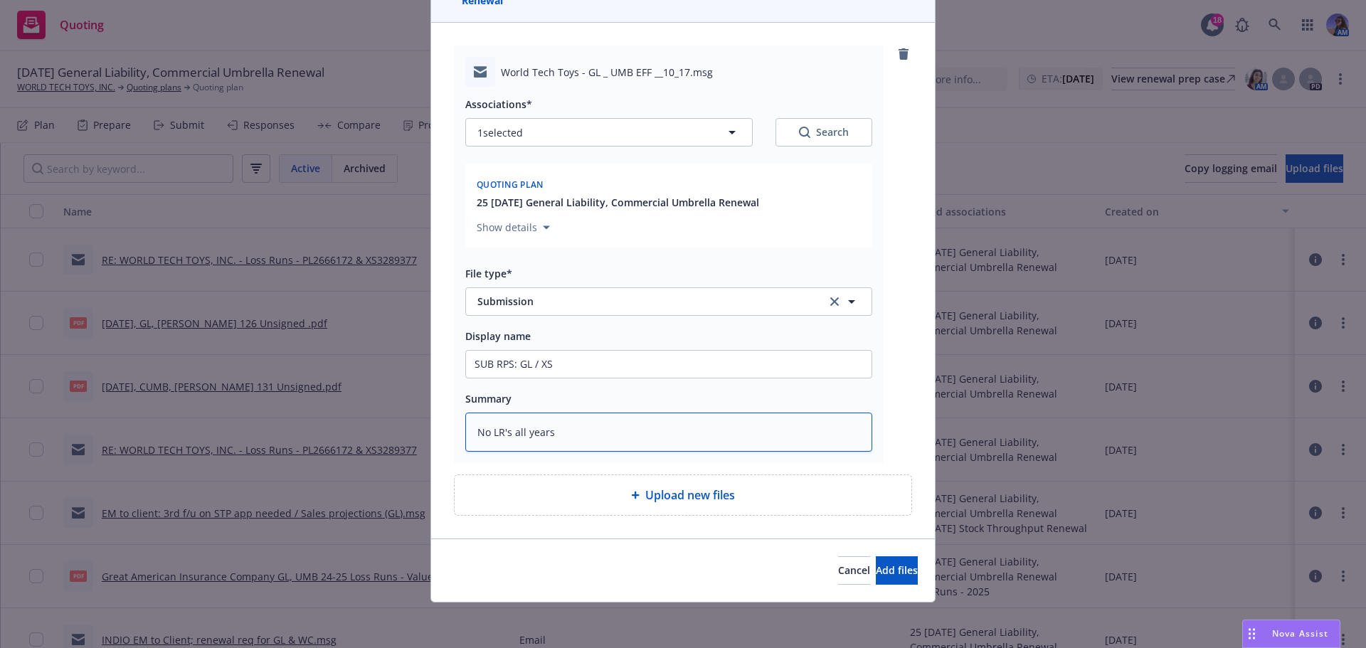
type textarea "x"
type textarea "No LR's all years"
type textarea "x"
type textarea "No LR's all years w"
type textarea "x"
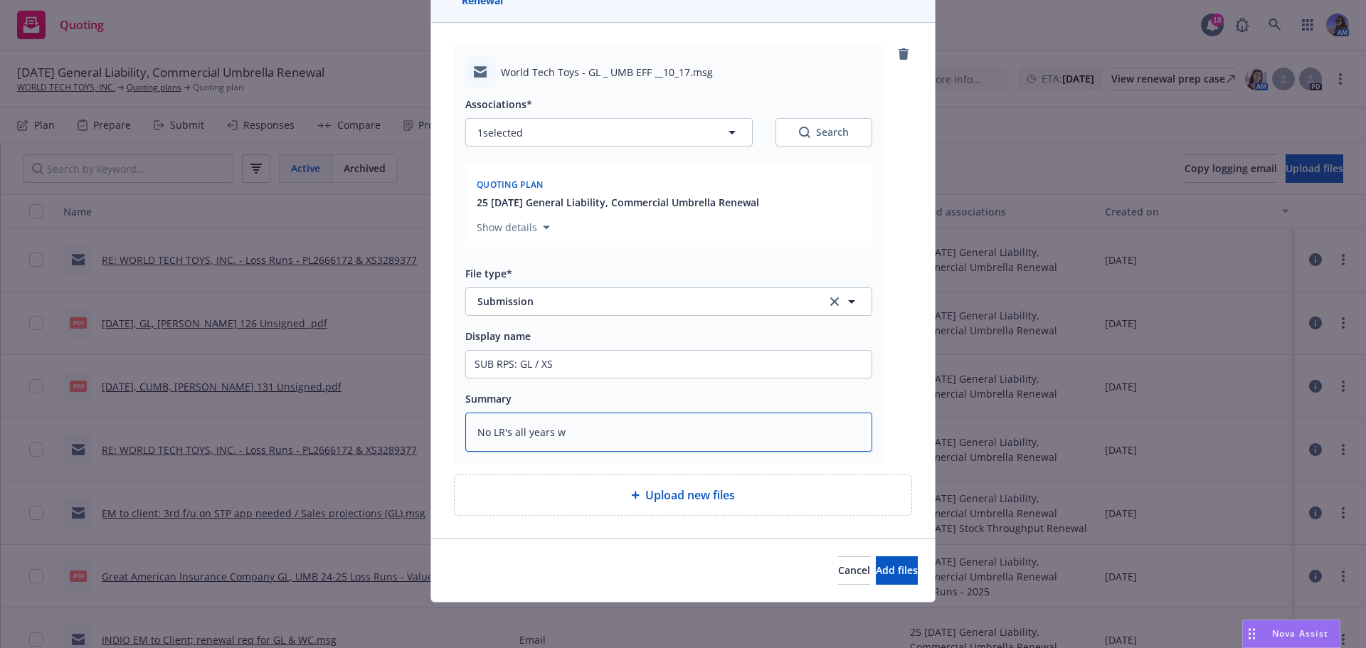
type textarea "No LR's all years w/"
type textarea "x"
type textarea "No LR's all years w/"
type textarea "x"
type textarea "No LR's all years w/ G"
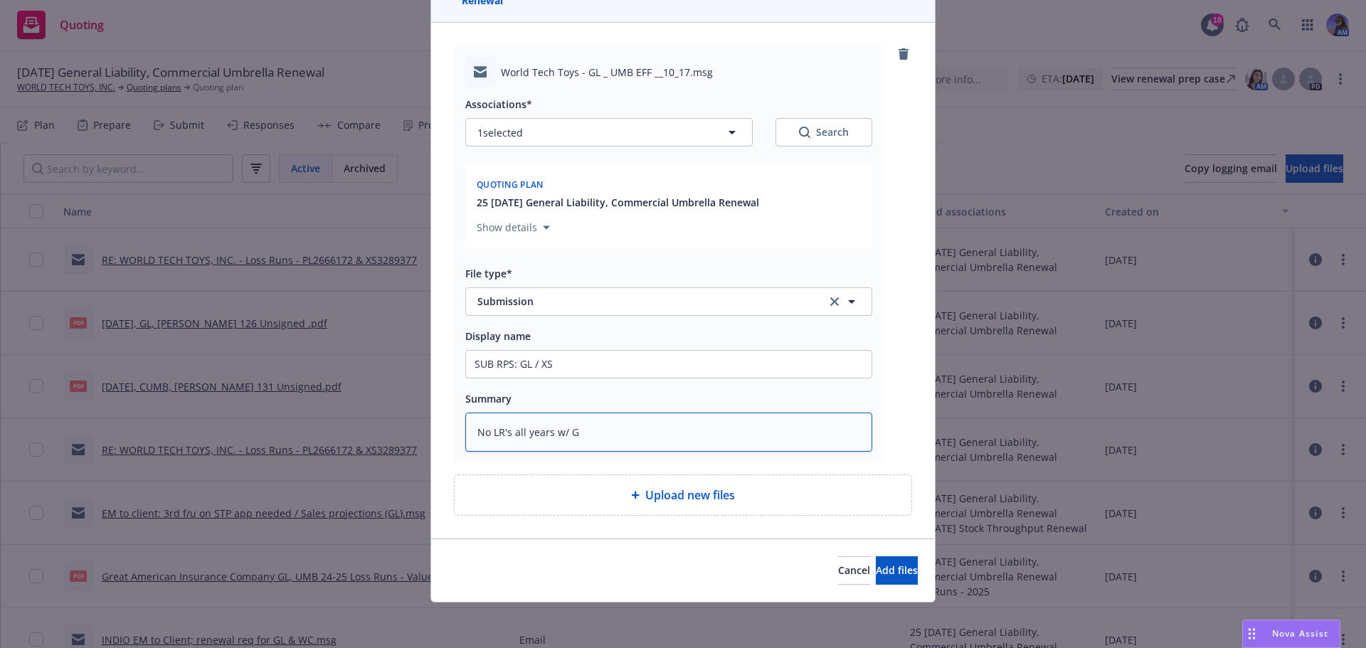
type textarea "x"
type textarea "No LR's all years w/ [GEOGRAPHIC_DATA]"
type textarea "x"
type textarea "No LR's all years w/ [GEOGRAPHIC_DATA]"
type textarea "x"
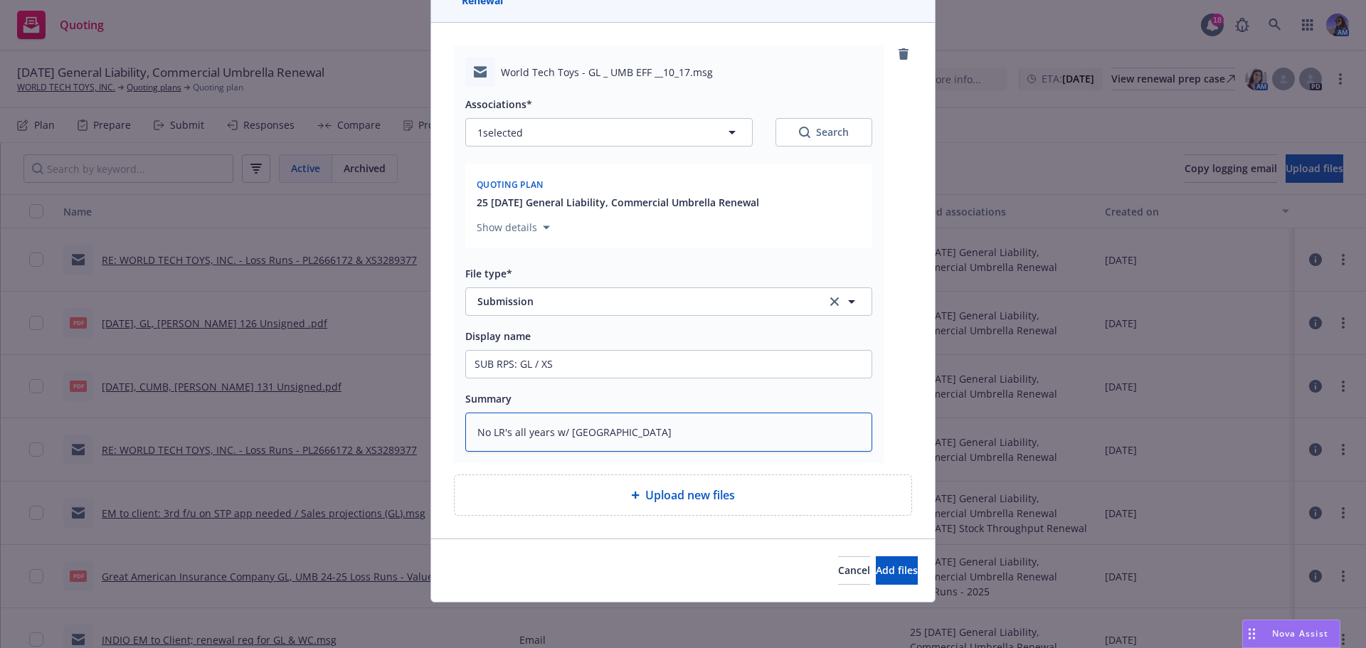
type textarea "No LR's all years w/ GA ("
type textarea "x"
type textarea "No LR's all years w/ GA (a"
type textarea "x"
type textarea "No LR's all years w/ GA (ac"
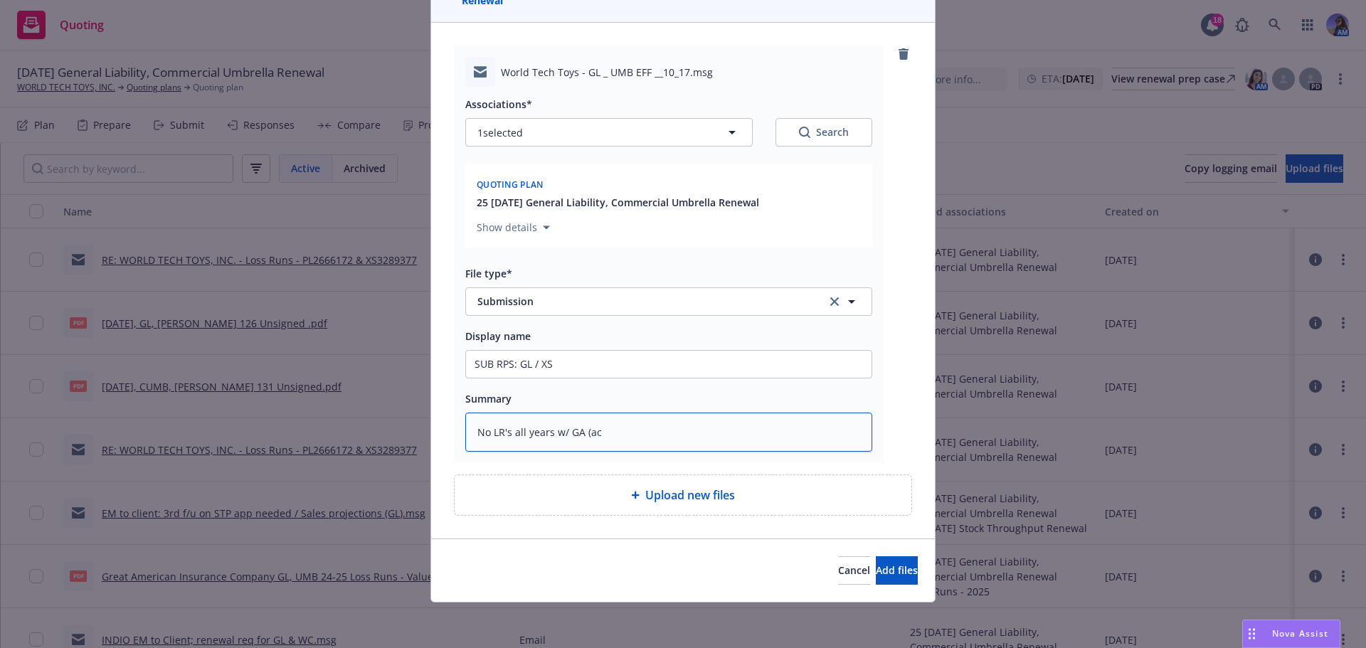
type textarea "x"
type textarea "No LR's all years w/ GA (acc"
type textarea "x"
type textarea "No LR's all years w/ GA (acce"
type textarea "x"
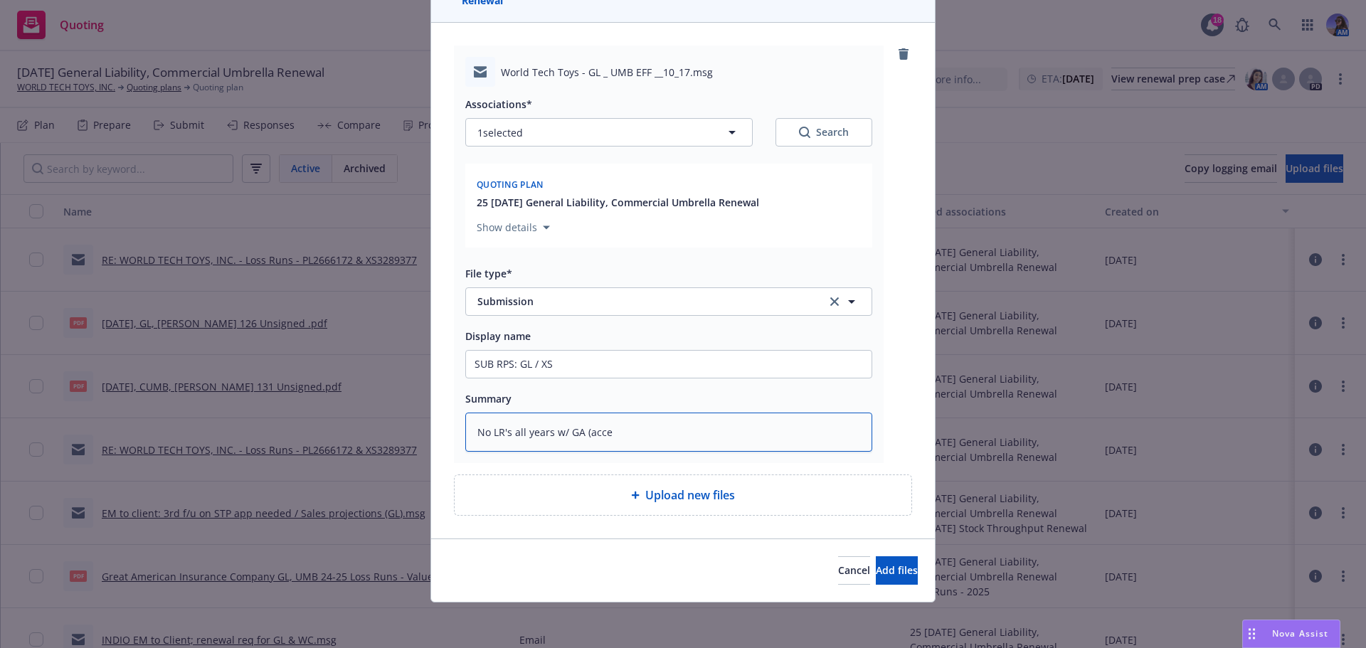
type textarea "No LR's all years w/ GA (acces"
type textarea "x"
type textarea "No LR's all years w/ GA (access"
type textarea "x"
type textarea "No LR's all years w/ GA (accessi"
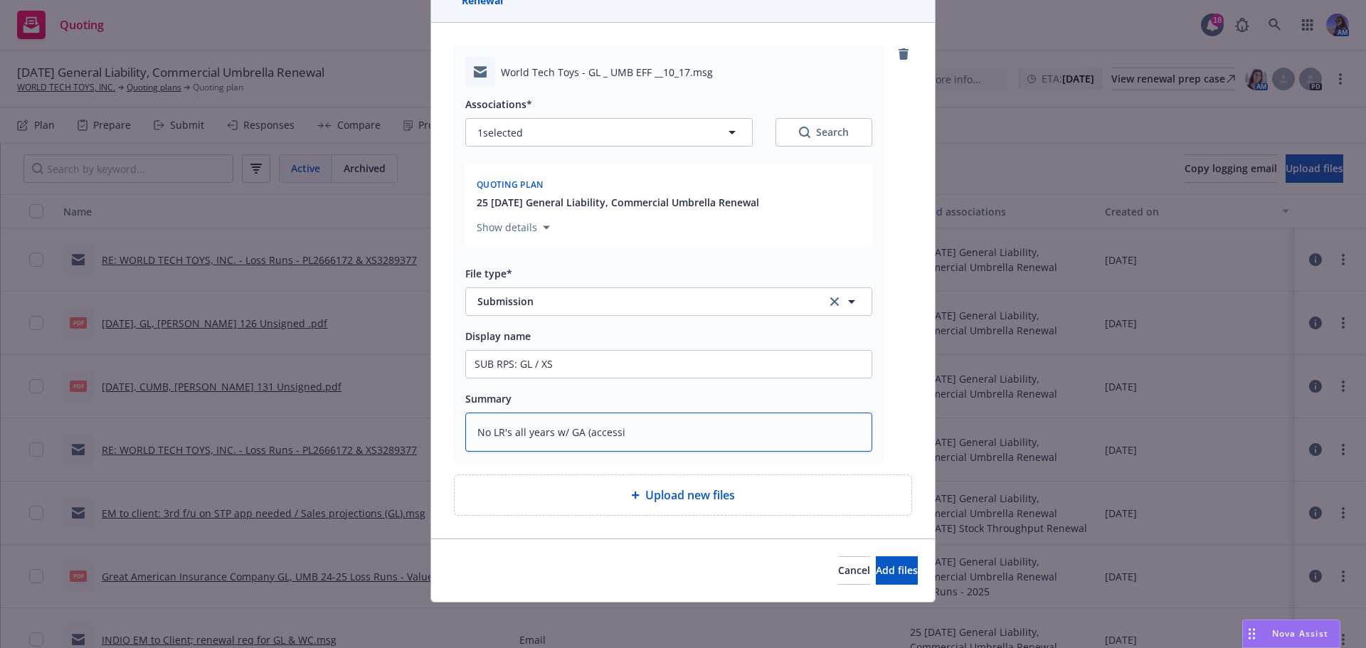
type textarea "x"
type textarea "No LR's all years w/ GA (accessib"
type textarea "x"
type textarea "No LR's all years w/ GA (accessibl"
type textarea "x"
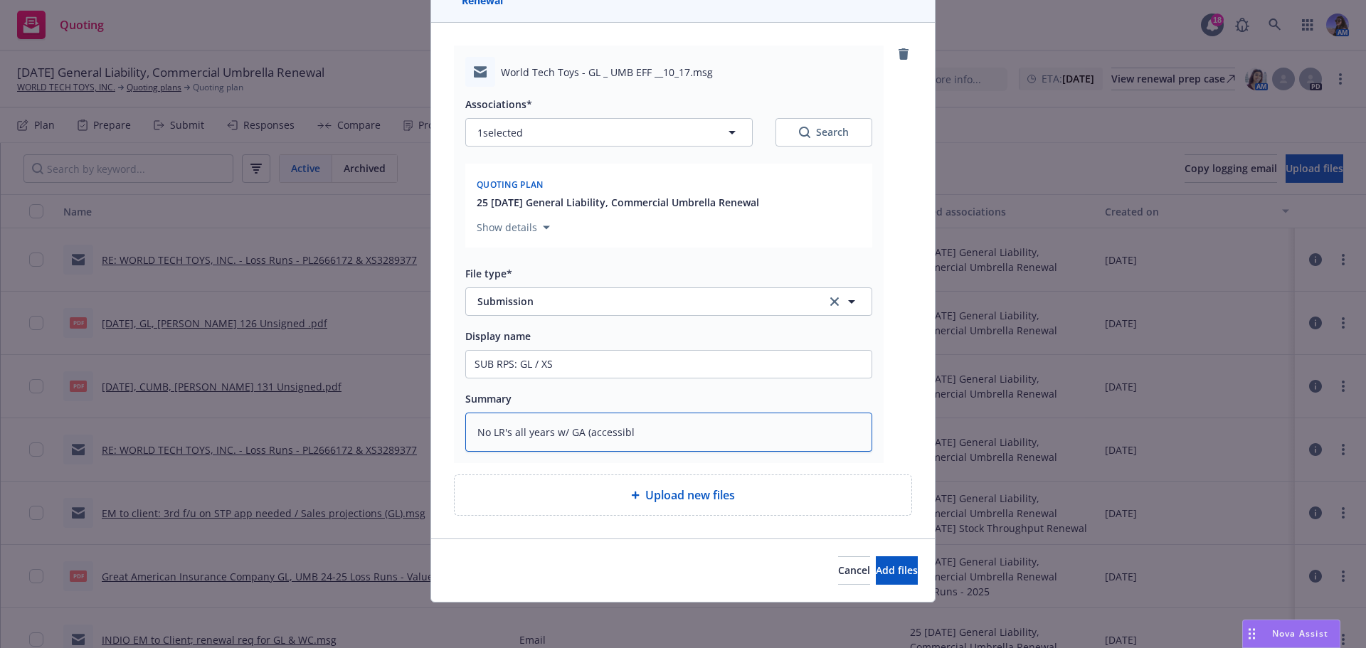
type textarea "No LR's all years w/ [GEOGRAPHIC_DATA] (accessible"
type textarea "x"
type textarea "No LR's all years w/ [GEOGRAPHIC_DATA] (accessible"
type textarea "x"
type textarea "No LR's all years w/ [GEOGRAPHIC_DATA] (accessible t"
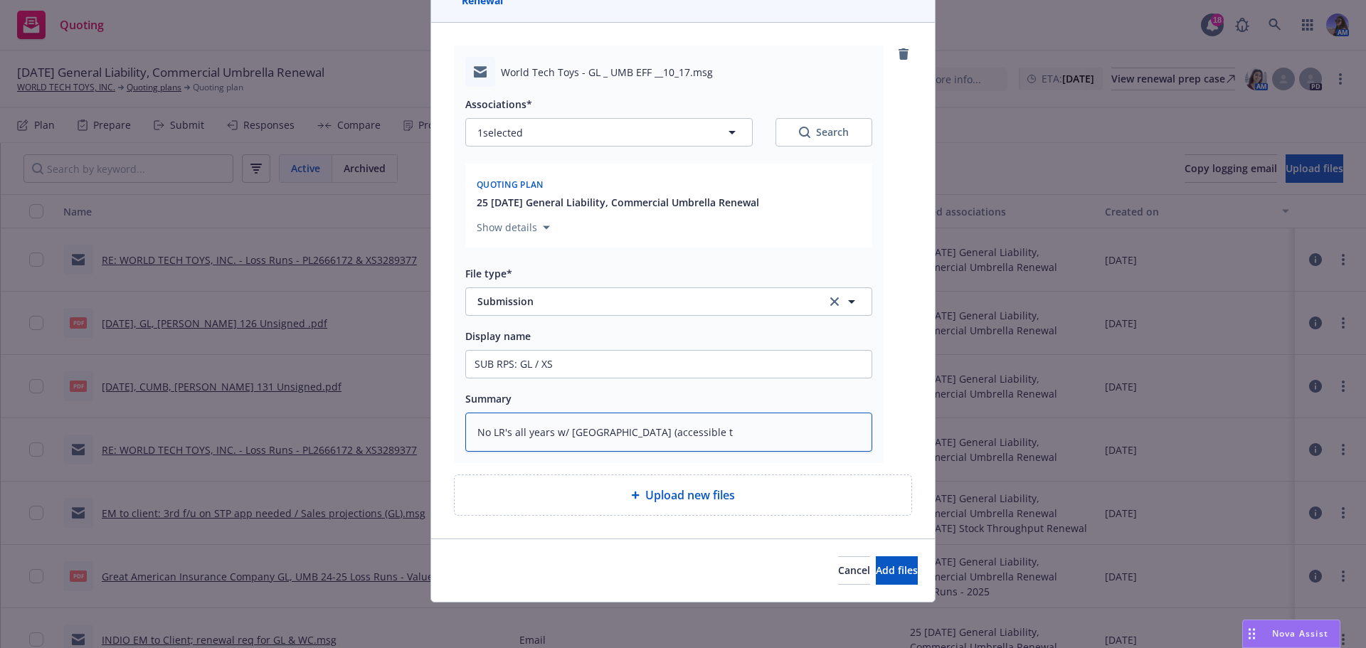
type textarea "x"
type textarea "No LR's all years w/ [GEOGRAPHIC_DATA] (accessible to"
type textarea "x"
type textarea "No LR's all years w/ [GEOGRAPHIC_DATA] (accessible to"
type textarea "x"
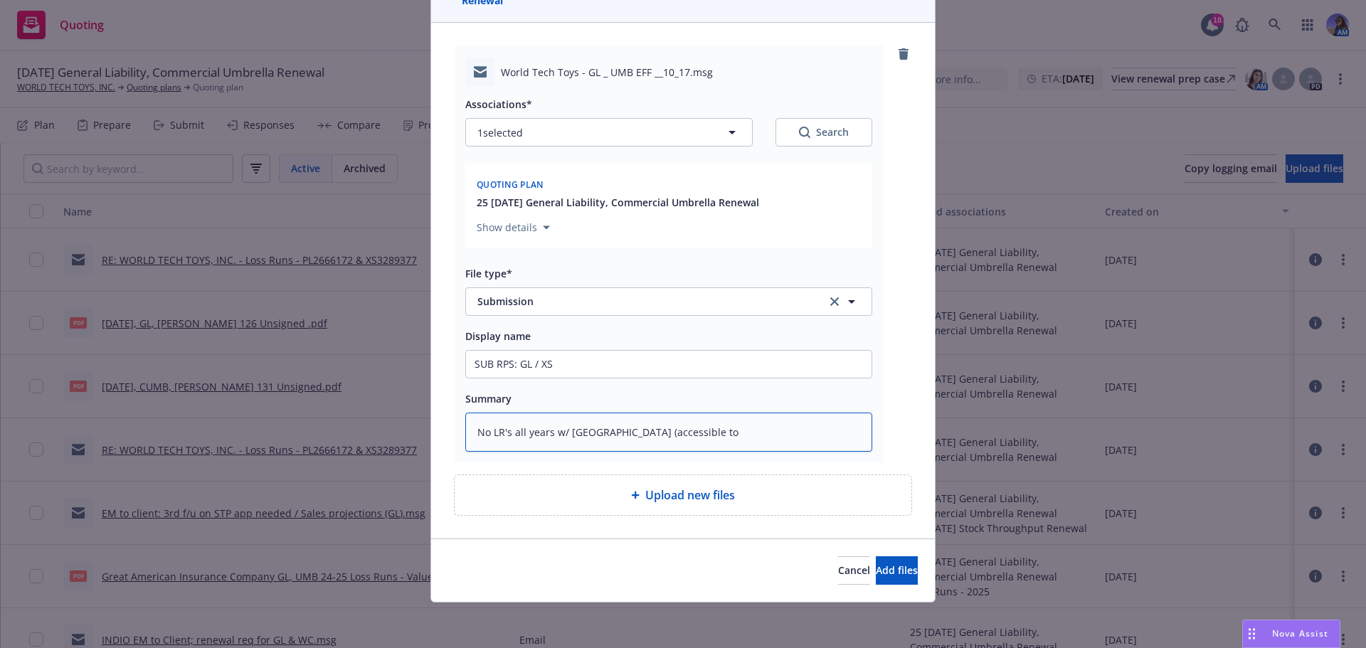
type textarea "No LR's all years w/ [GEOGRAPHIC_DATA] (accessible to G"
type textarea "x"
type textarea "No LR's all years w/ [GEOGRAPHIC_DATA] (accessible to [GEOGRAPHIC_DATA]"
type textarea "x"
type textarea "No LR's all years w/ [GEOGRAPHIC_DATA] (accessible to [GEOGRAPHIC_DATA]?"
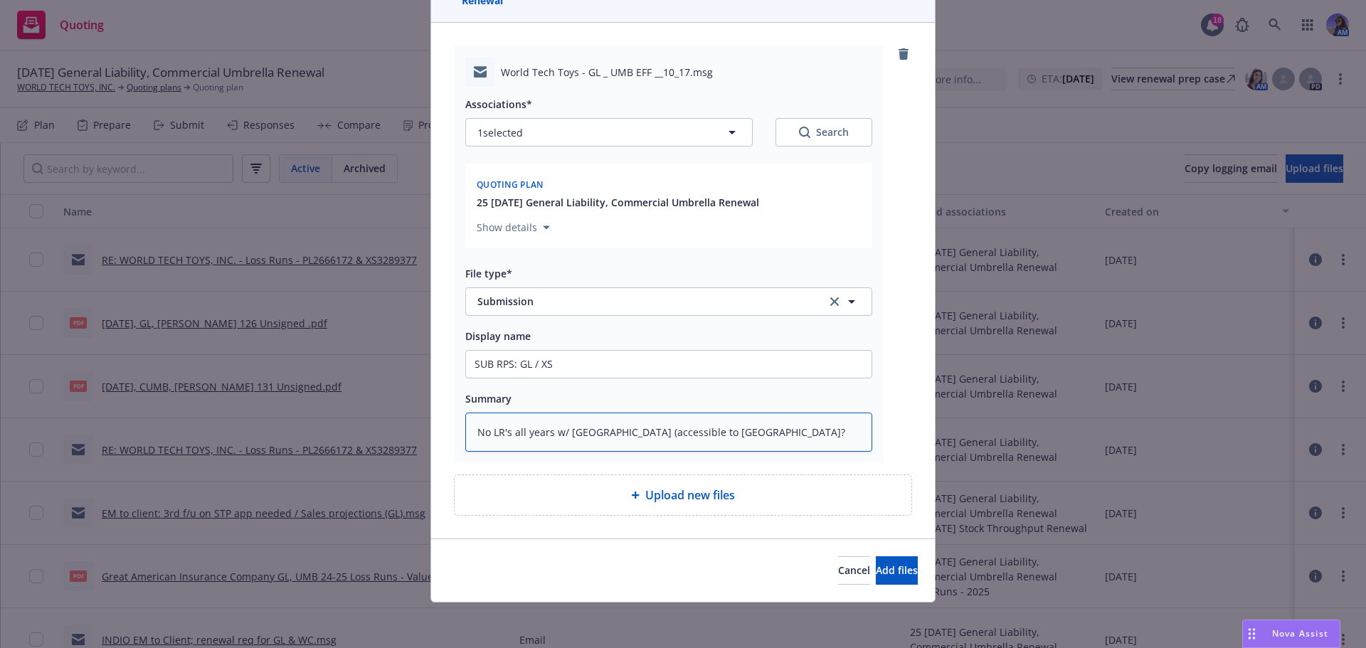
type textarea "x"
type textarea "No LR's all years w/ [GEOGRAPHIC_DATA] (accessible to [GEOGRAPHIC_DATA]?)"
type textarea "x"
type textarea "No LR's all years w/ [GEOGRAPHIC_DATA] (accessible to [GEOGRAPHIC_DATA]?"
type textarea "x"
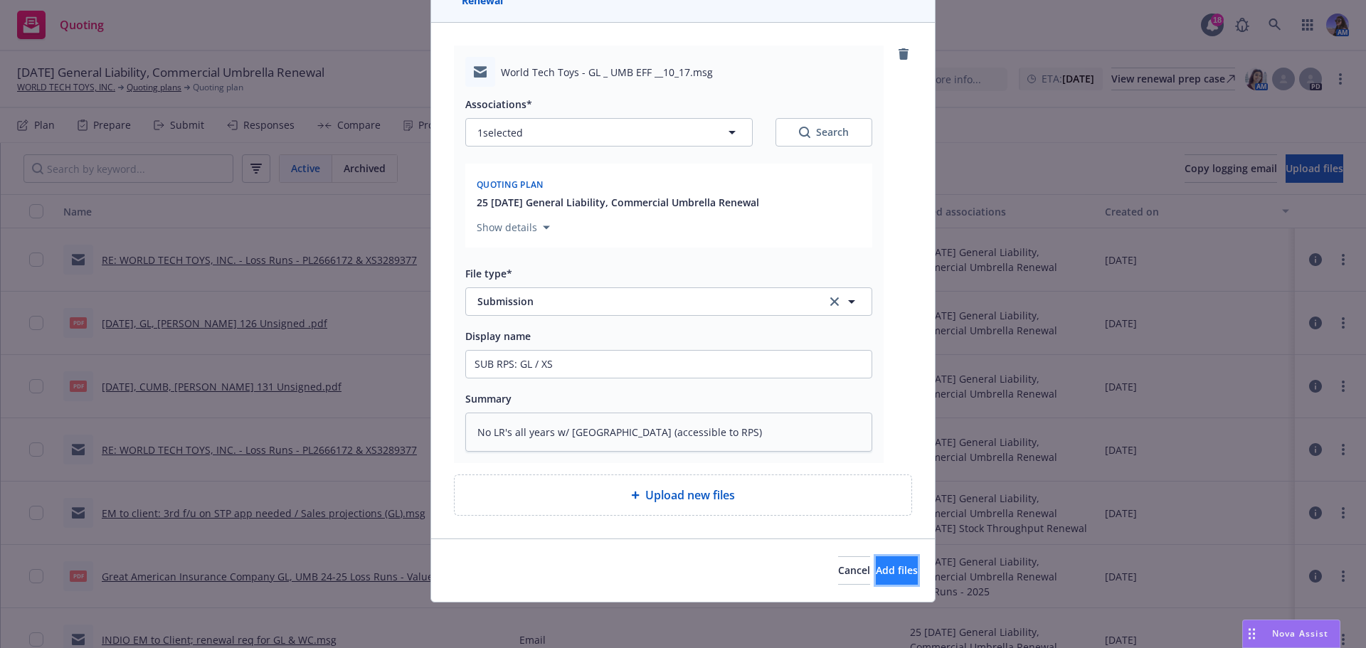
click at [876, 563] on button "Add files" at bounding box center [897, 570] width 42 height 28
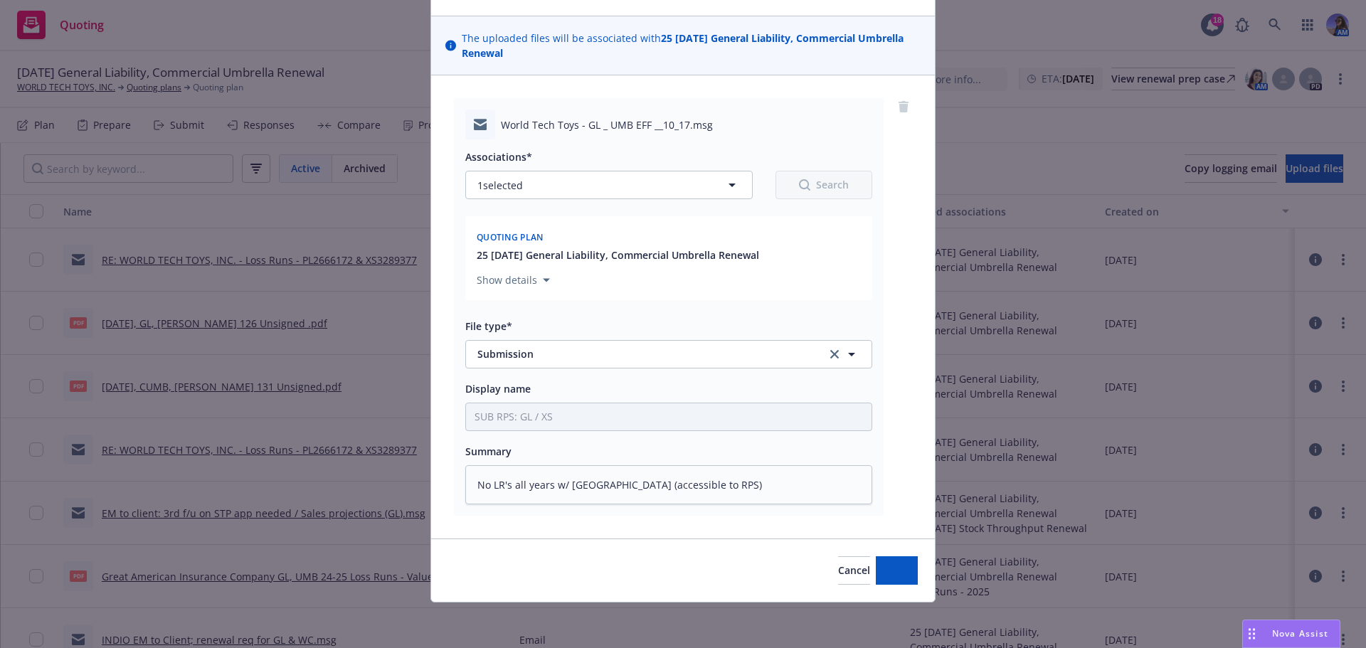
scroll to position [83, 0]
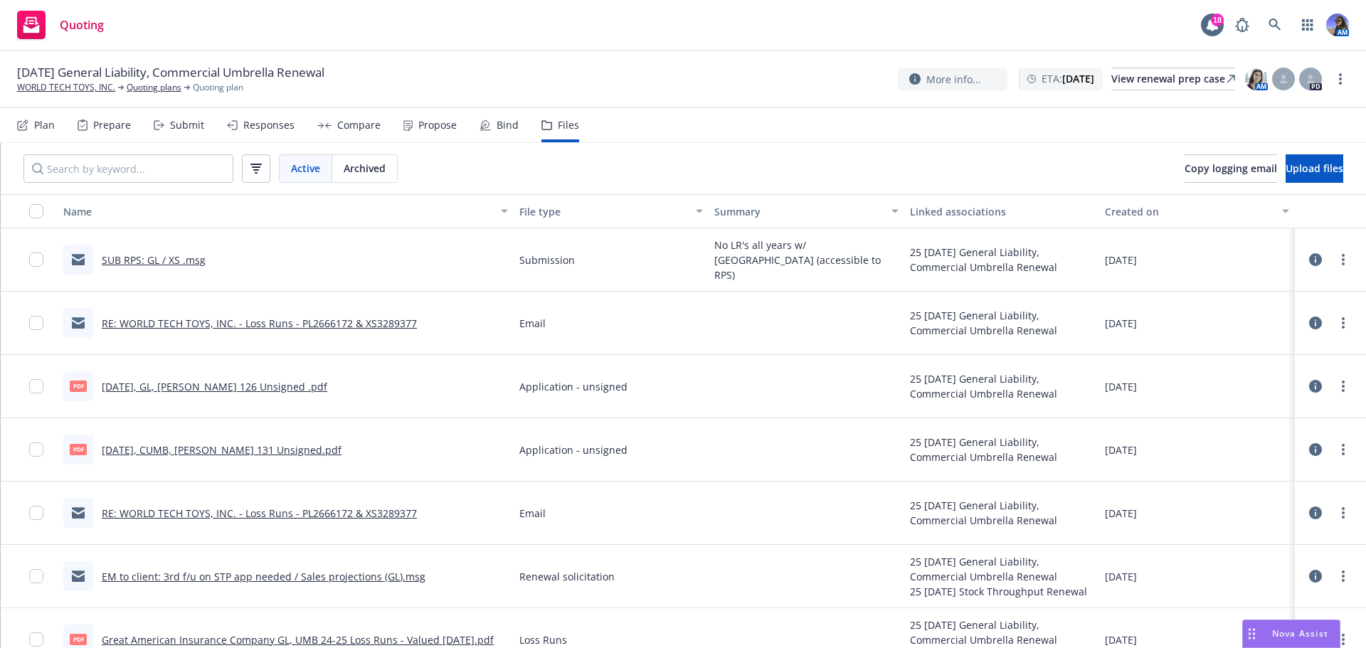
click at [260, 130] on div "Responses" at bounding box center [268, 125] width 51 height 11
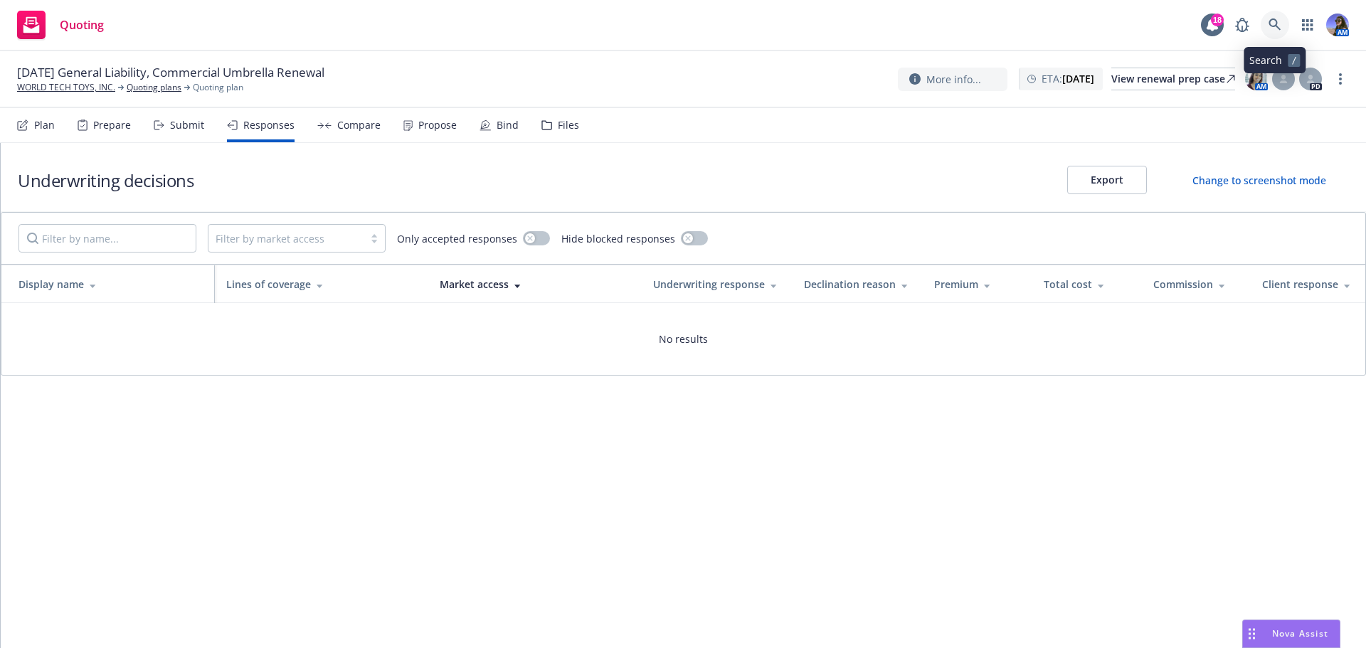
click at [1267, 30] on link at bounding box center [1274, 25] width 28 height 28
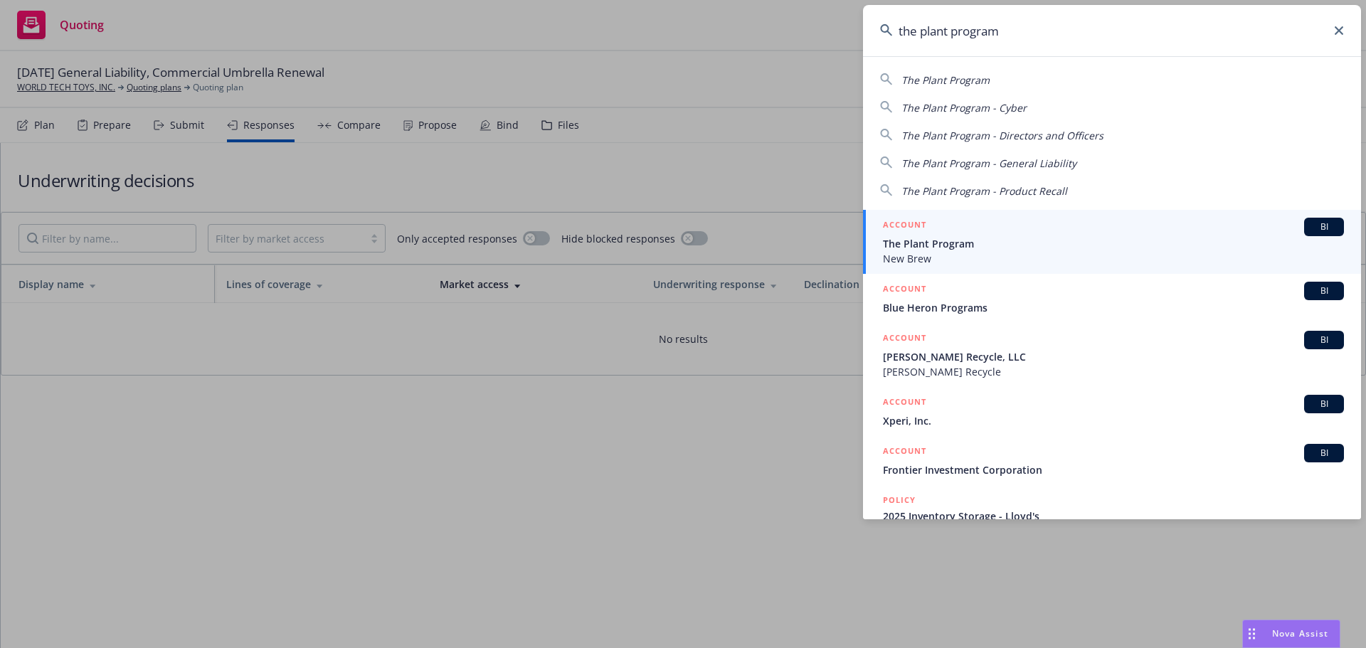
click at [952, 260] on span "New Brew" at bounding box center [1113, 258] width 461 height 15
